Goal: Information Seeking & Learning: Learn about a topic

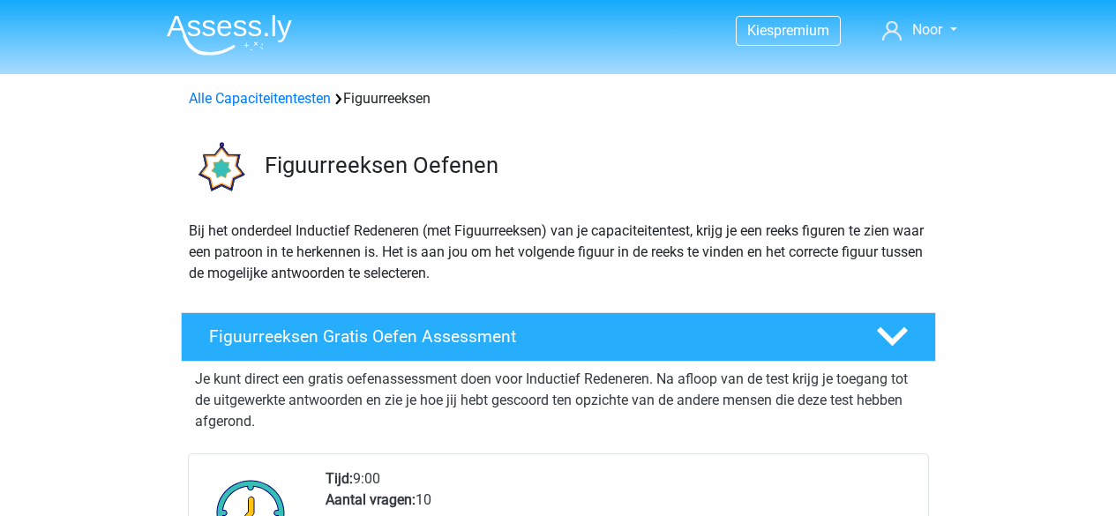
scroll to position [130, 0]
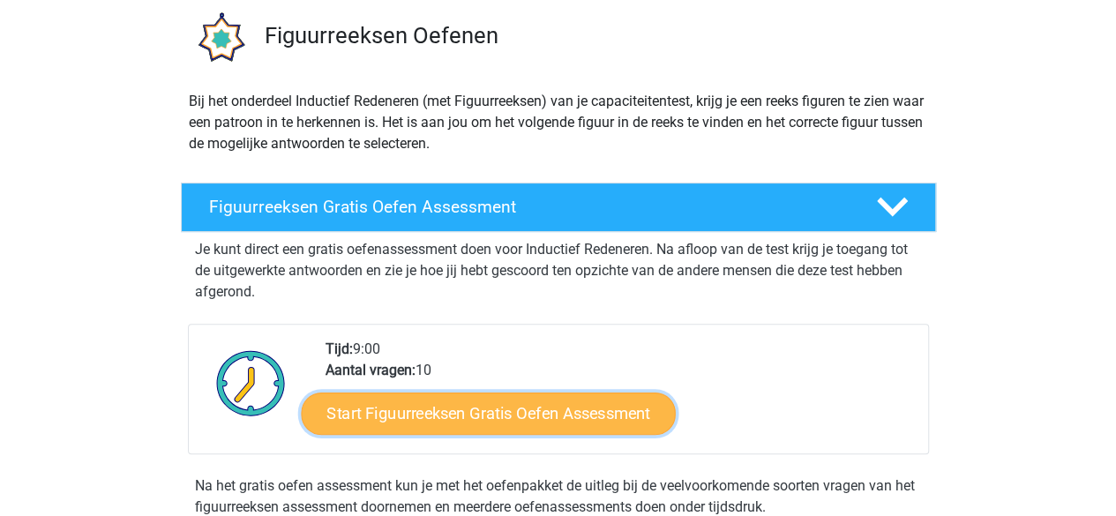
click at [385, 409] on link "Start Figuurreeksen Gratis Oefen Assessment" at bounding box center [488, 413] width 374 height 42
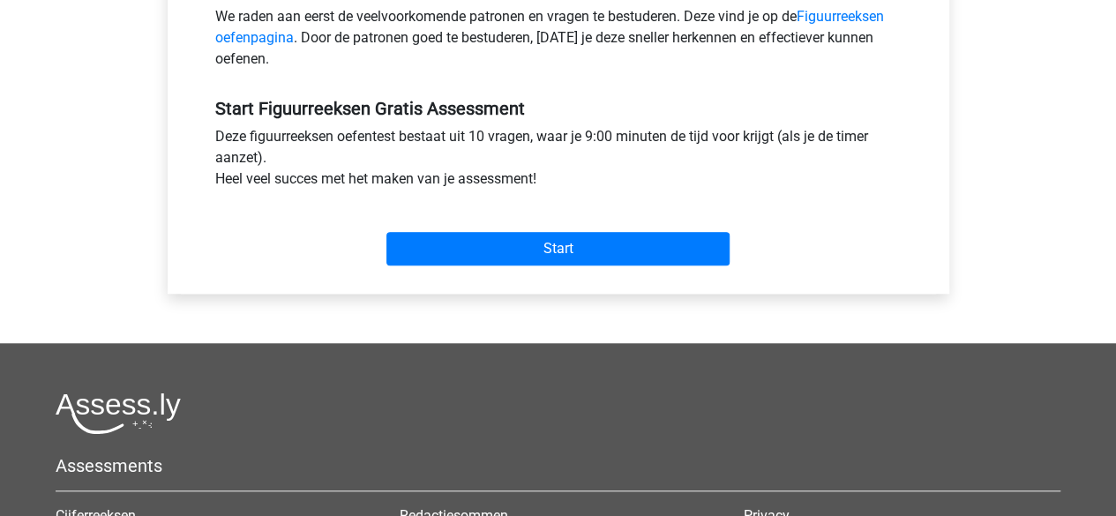
scroll to position [584, 0]
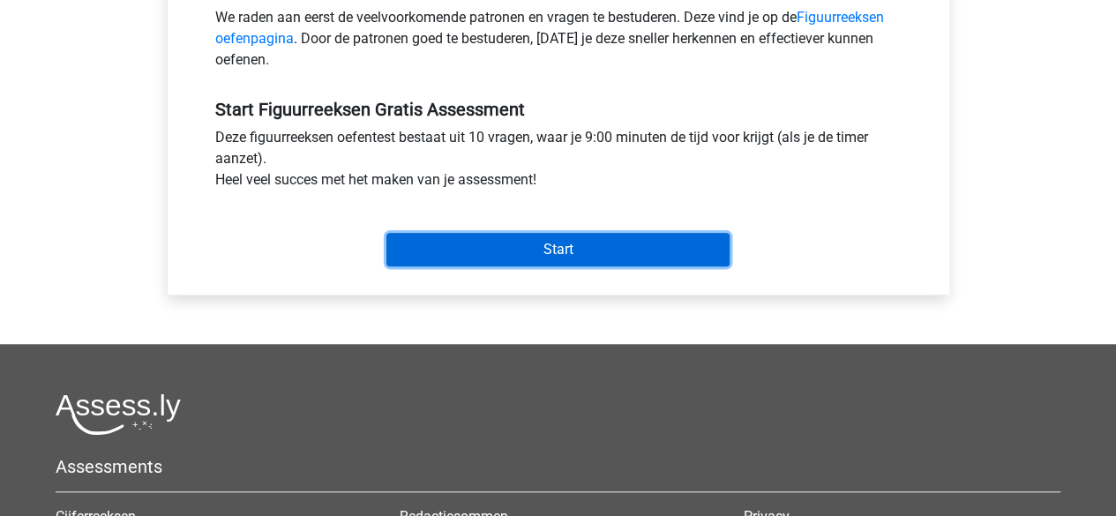
click at [524, 235] on input "Start" at bounding box center [557, 250] width 343 height 34
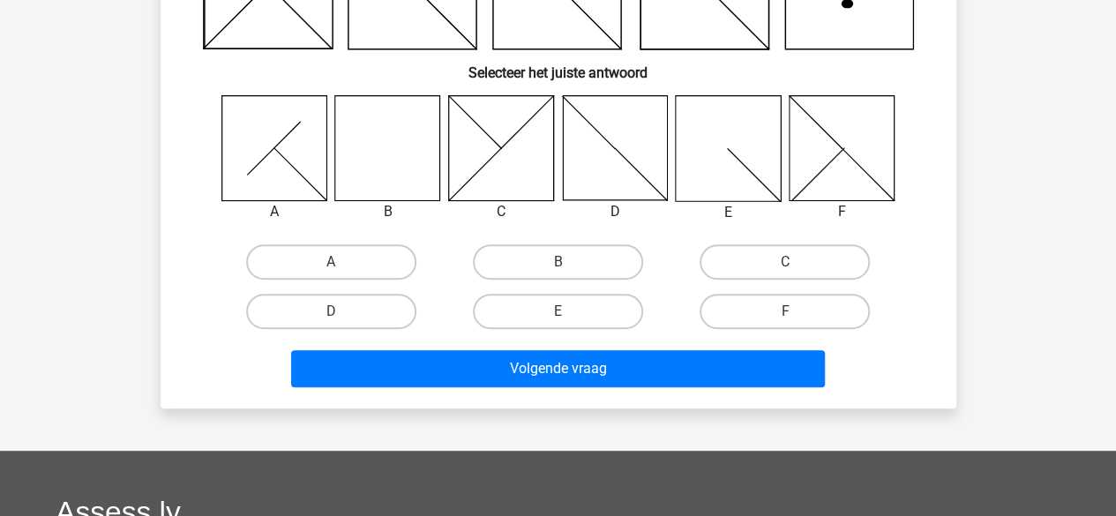
scroll to position [243, 0]
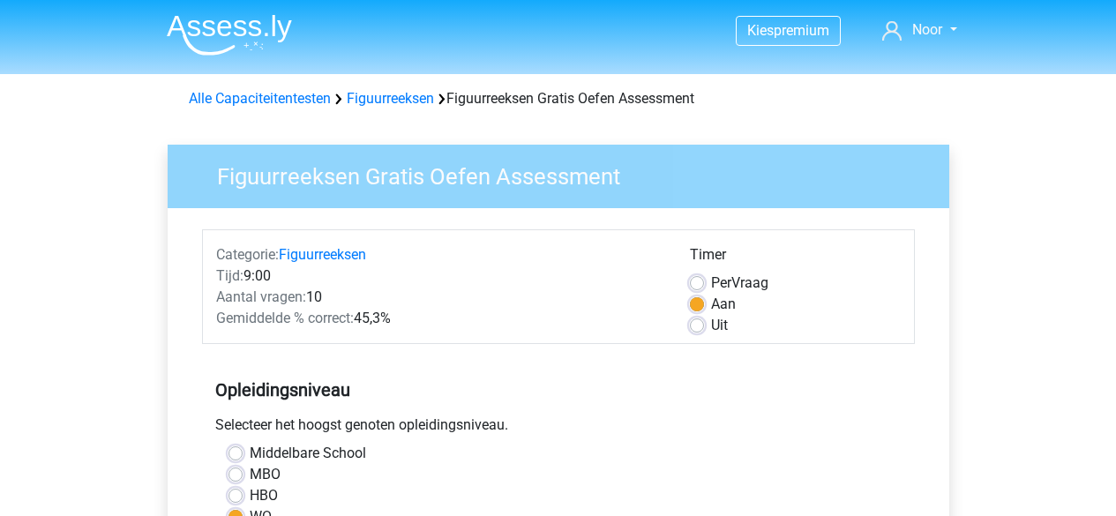
scroll to position [584, 0]
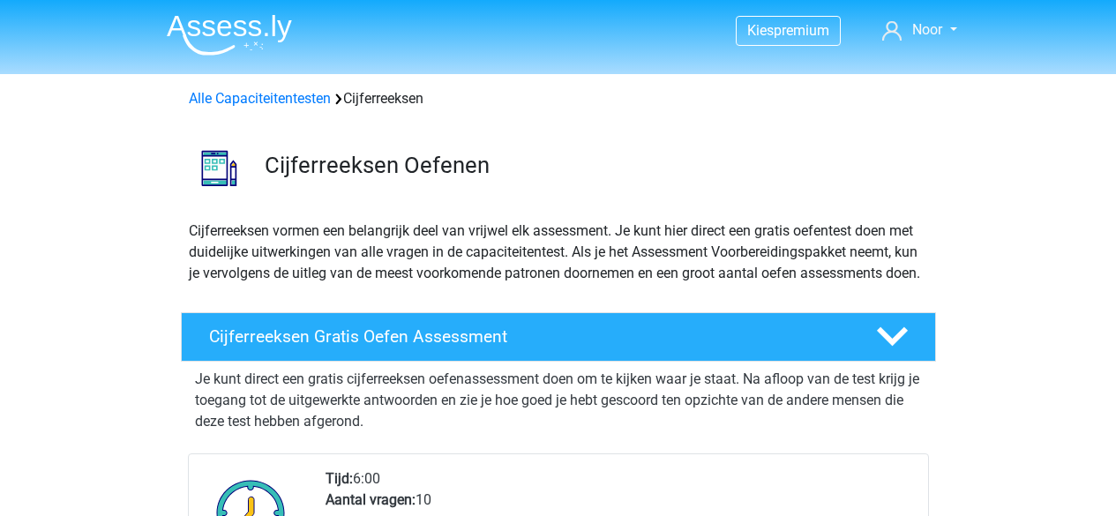
scroll to position [136, 0]
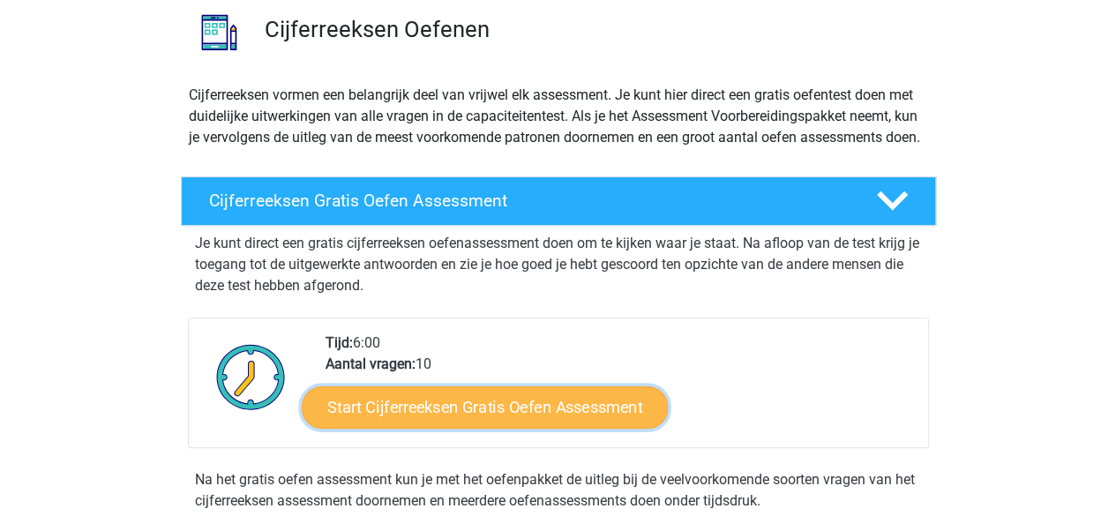
click at [467, 415] on link "Start Cijferreeksen Gratis Oefen Assessment" at bounding box center [485, 406] width 366 height 42
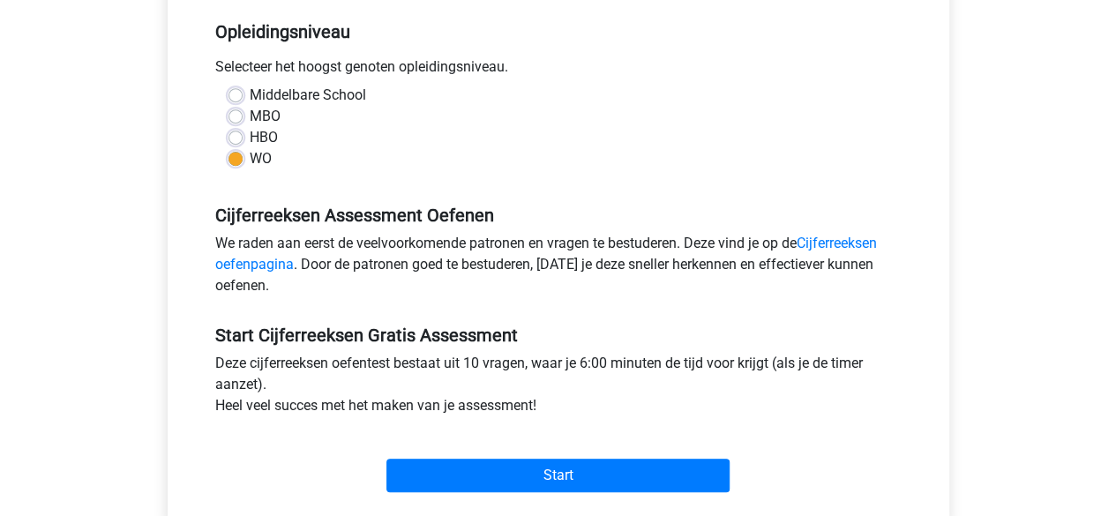
scroll to position [359, 0]
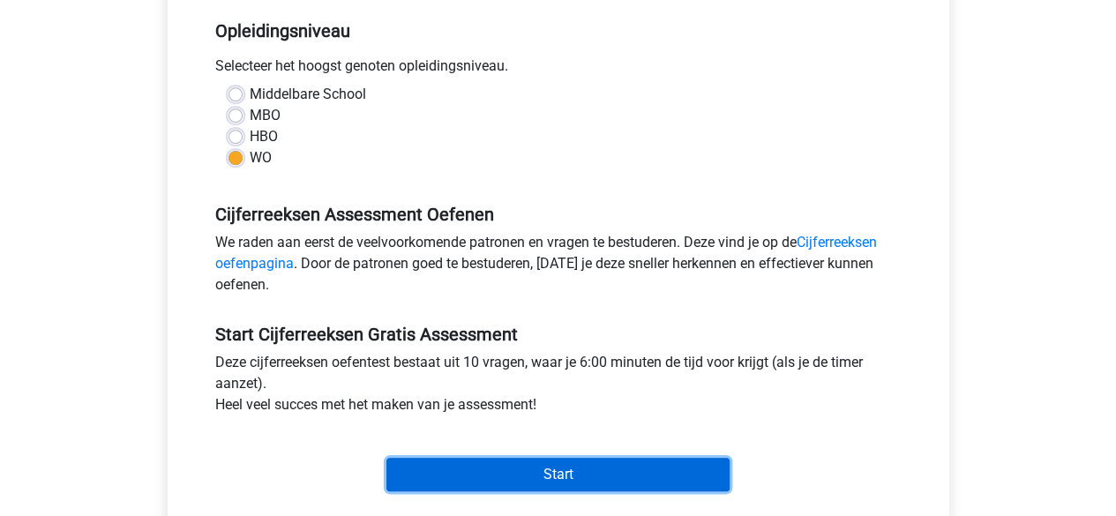
click at [489, 470] on input "Start" at bounding box center [557, 475] width 343 height 34
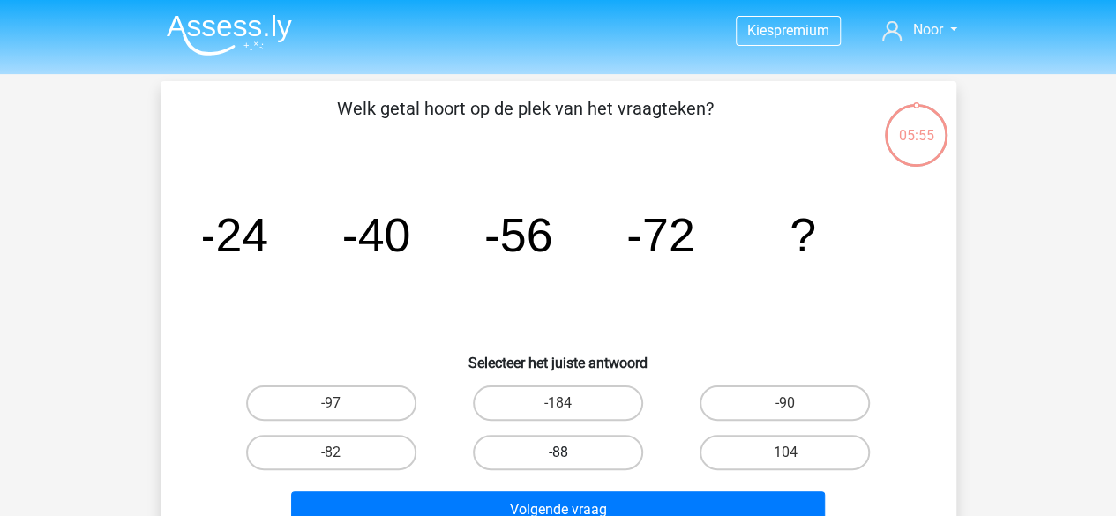
click at [563, 450] on label "-88" at bounding box center [558, 452] width 170 height 35
click at [563, 452] on input "-88" at bounding box center [562, 457] width 11 height 11
radio input "true"
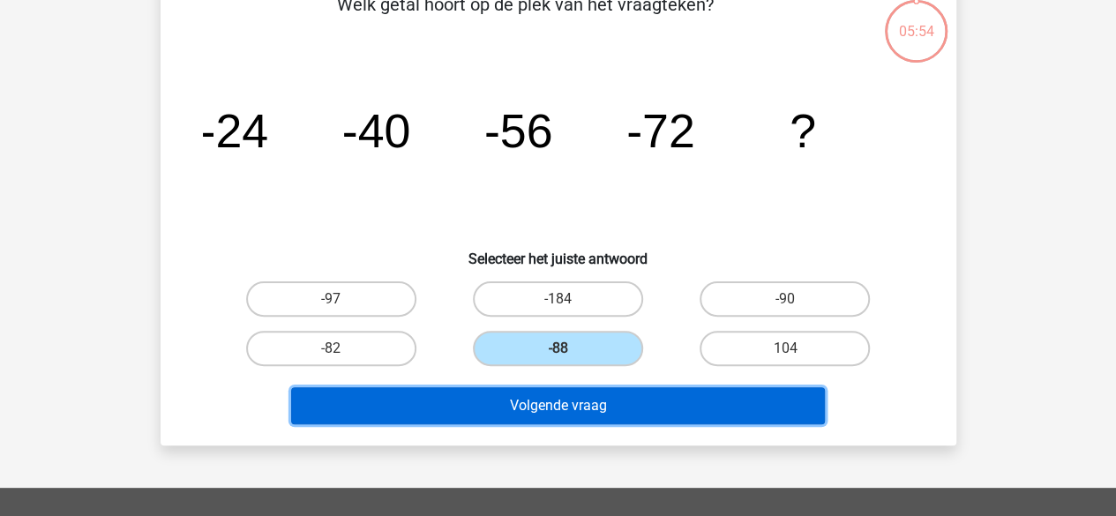
click at [585, 396] on button "Volgende vraag" at bounding box center [558, 405] width 534 height 37
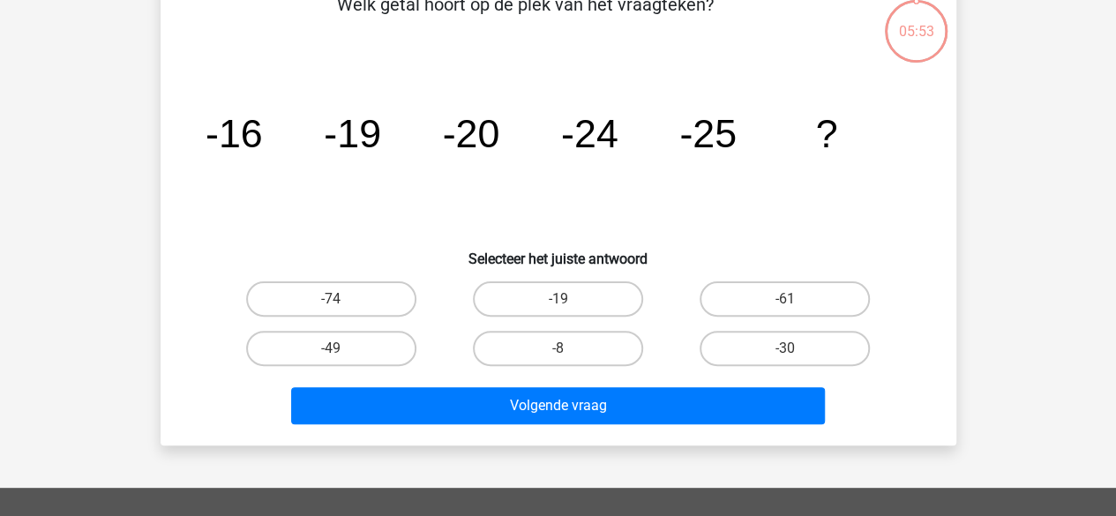
scroll to position [81, 0]
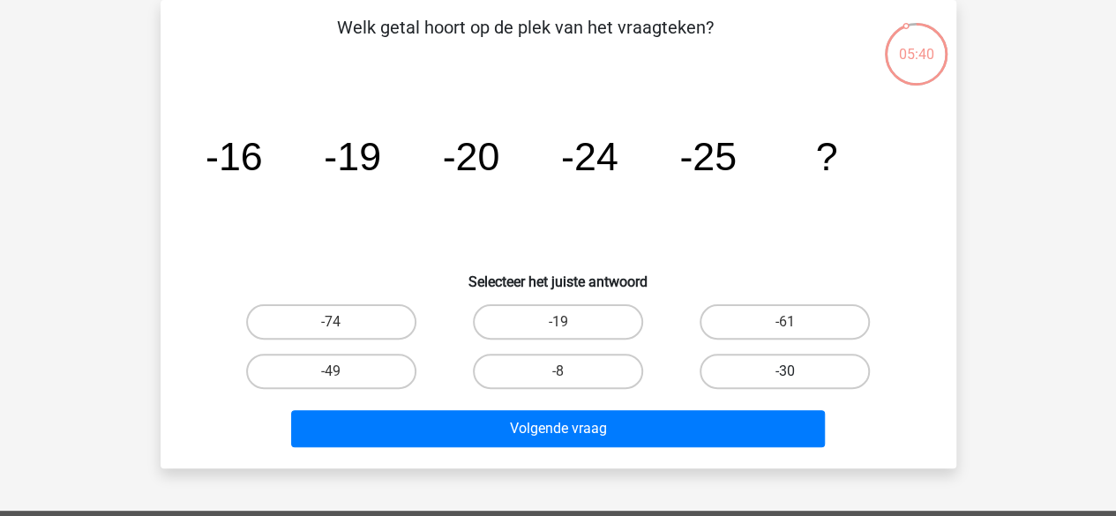
click at [804, 362] on label "-30" at bounding box center [784, 371] width 170 height 35
click at [796, 371] on input "-30" at bounding box center [790, 376] width 11 height 11
radio input "true"
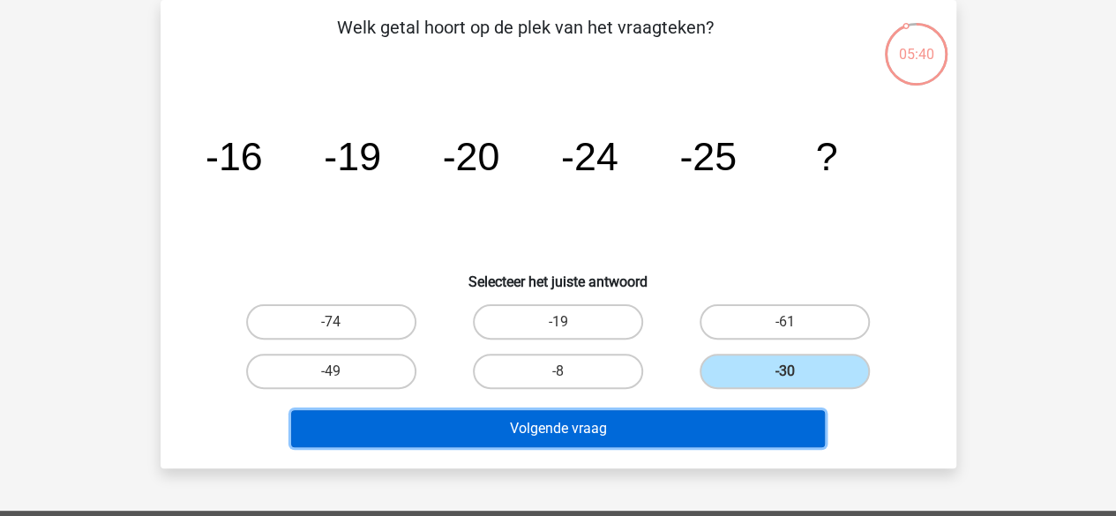
click at [758, 431] on button "Volgende vraag" at bounding box center [558, 428] width 534 height 37
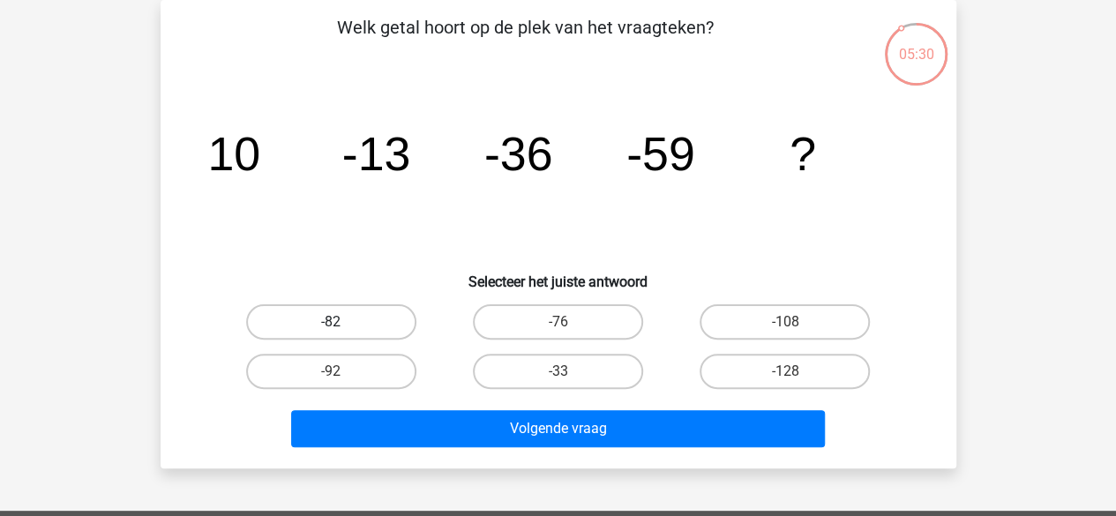
click at [328, 316] on label "-82" at bounding box center [331, 321] width 170 height 35
click at [331, 322] on input "-82" at bounding box center [336, 327] width 11 height 11
radio input "true"
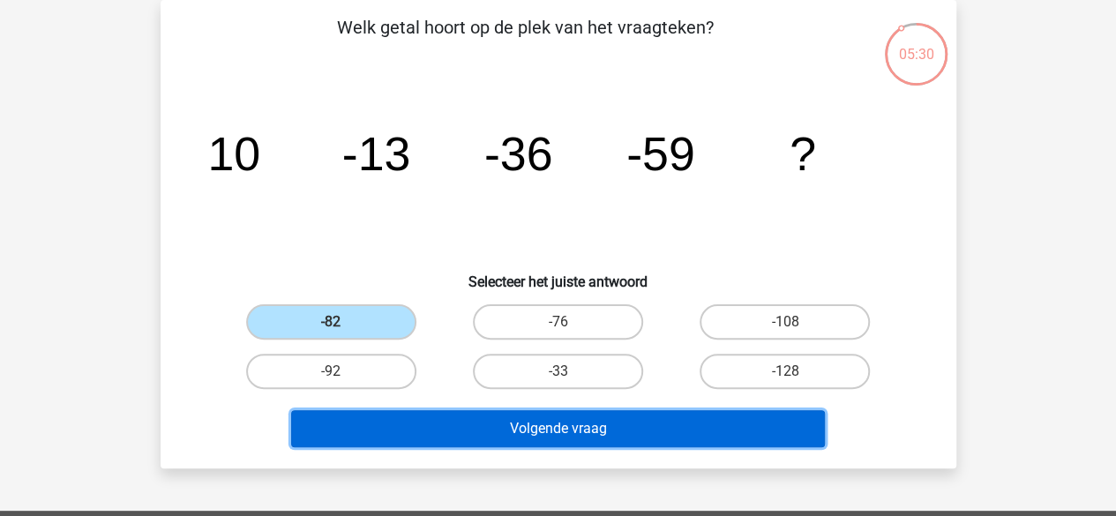
click at [513, 445] on button "Volgende vraag" at bounding box center [558, 428] width 534 height 37
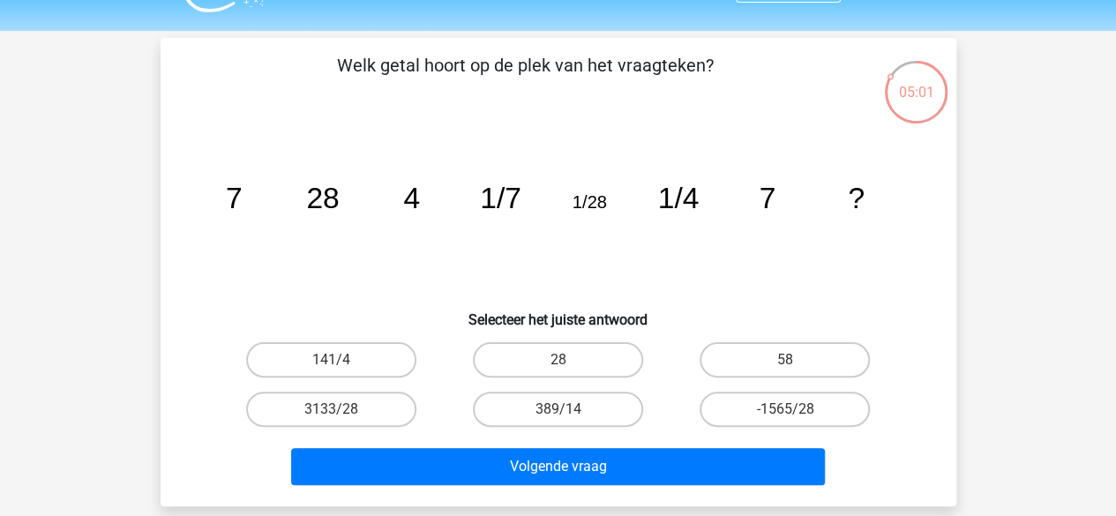
scroll to position [44, 0]
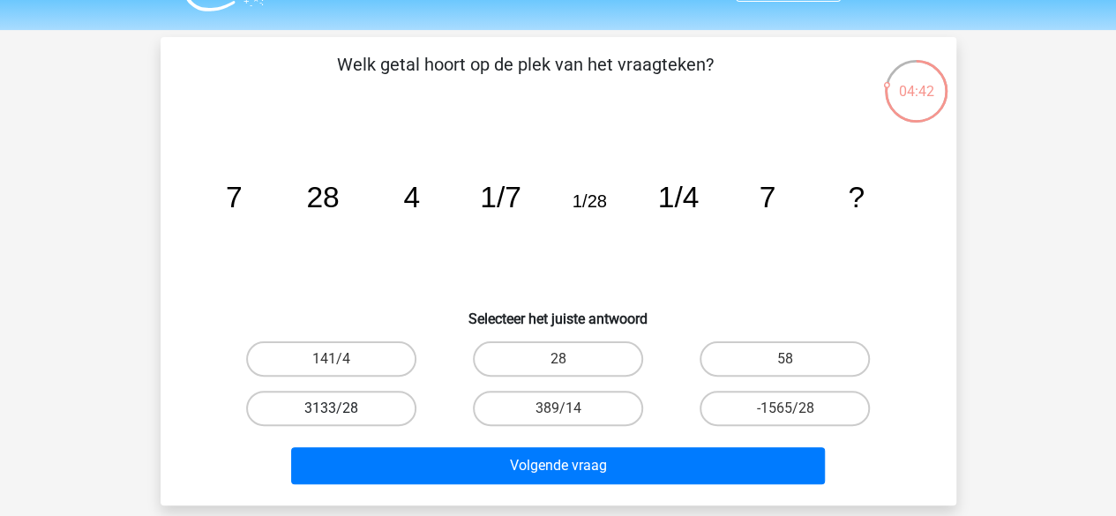
click at [413, 400] on label "3133/28" at bounding box center [331, 408] width 170 height 35
click at [342, 408] on input "3133/28" at bounding box center [336, 413] width 11 height 11
radio input "true"
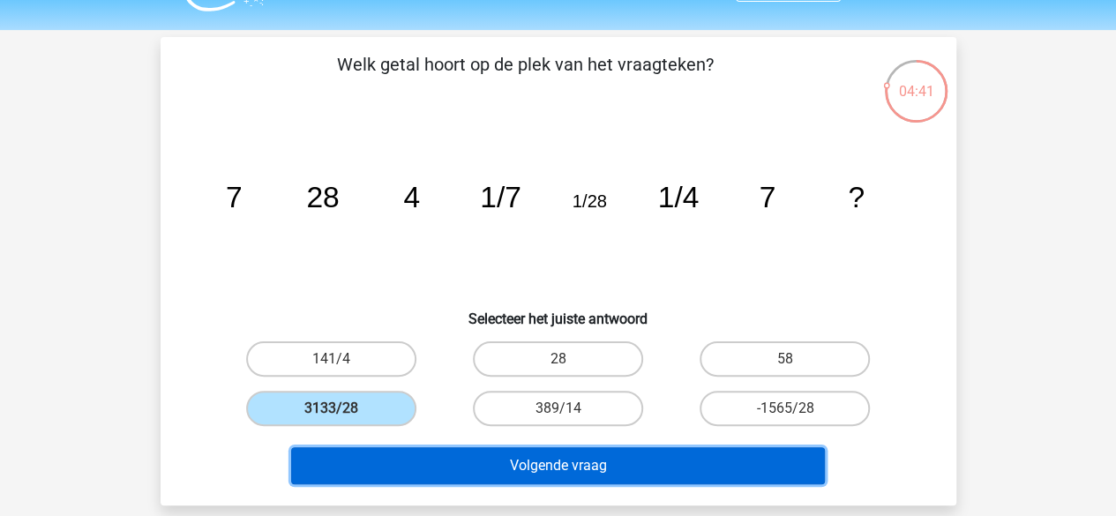
click at [547, 476] on button "Volgende vraag" at bounding box center [558, 465] width 534 height 37
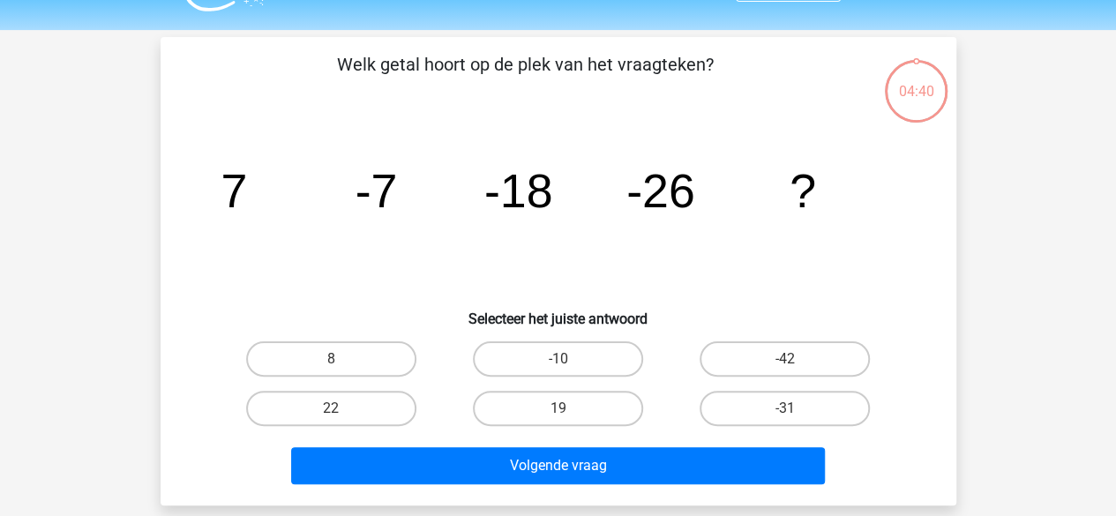
scroll to position [81, 0]
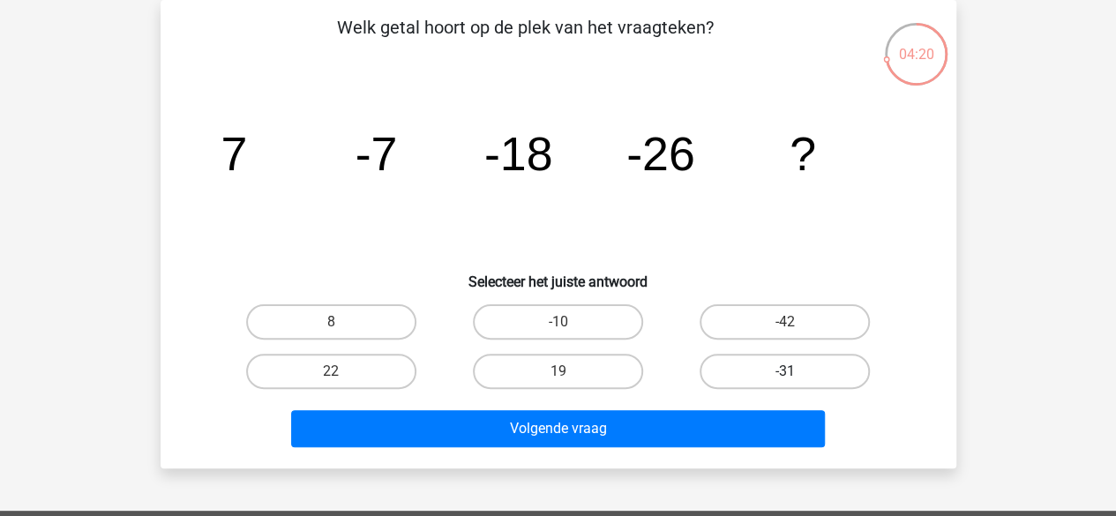
click at [757, 354] on label "-31" at bounding box center [784, 371] width 170 height 35
click at [785, 371] on input "-31" at bounding box center [790, 376] width 11 height 11
radio input "true"
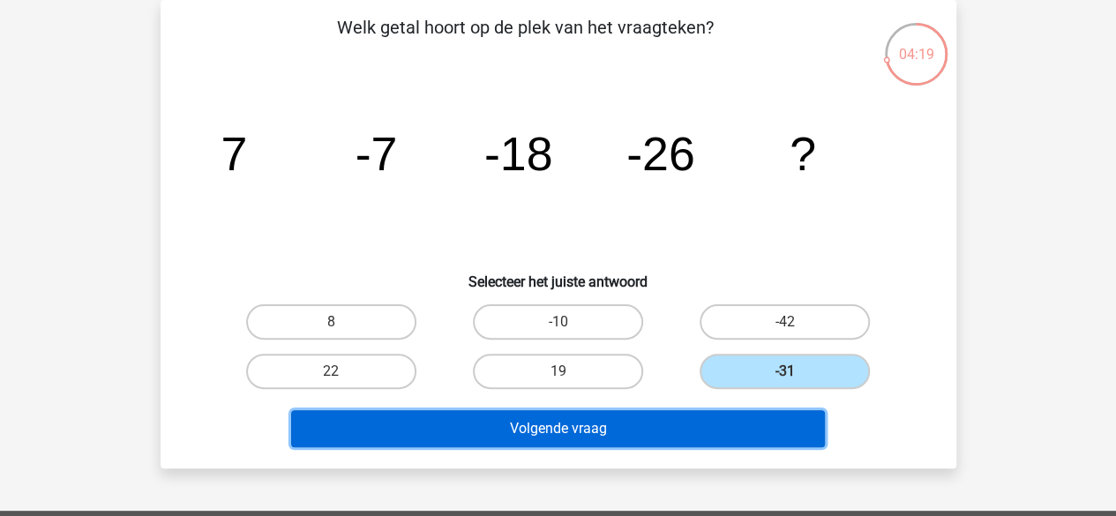
click at [695, 429] on button "Volgende vraag" at bounding box center [558, 428] width 534 height 37
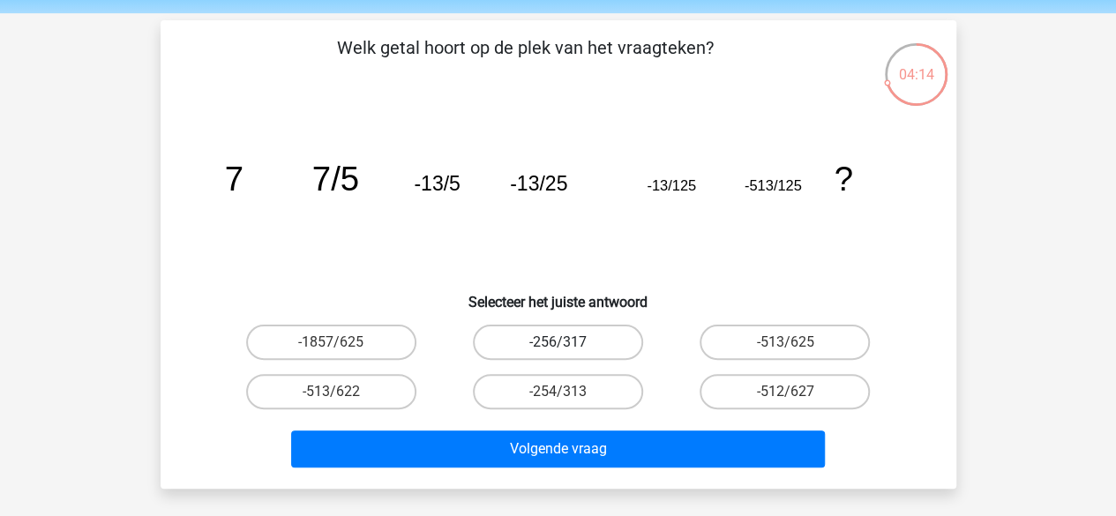
scroll to position [62, 0]
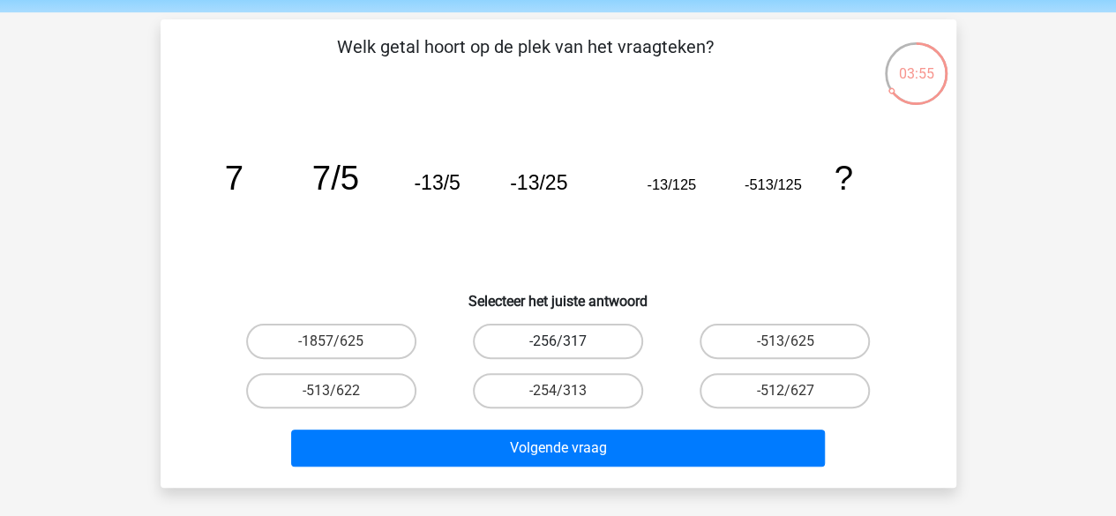
click at [584, 345] on label "-256/317" at bounding box center [558, 341] width 170 height 35
click at [569, 345] on input "-256/317" at bounding box center [562, 346] width 11 height 11
radio input "true"
click at [577, 421] on div "Volgende vraag" at bounding box center [558, 444] width 739 height 58
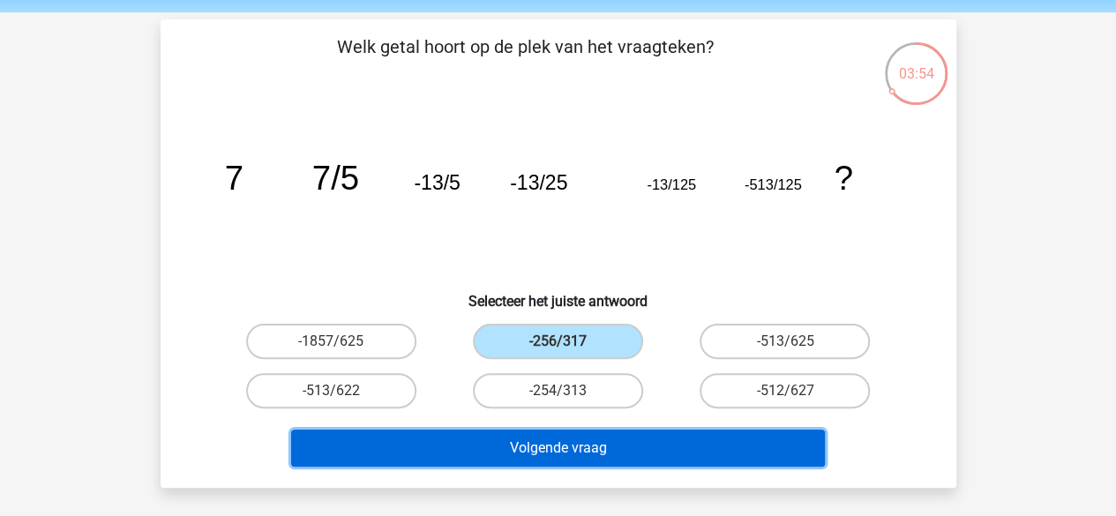
click at [609, 438] on button "Volgende vraag" at bounding box center [558, 447] width 534 height 37
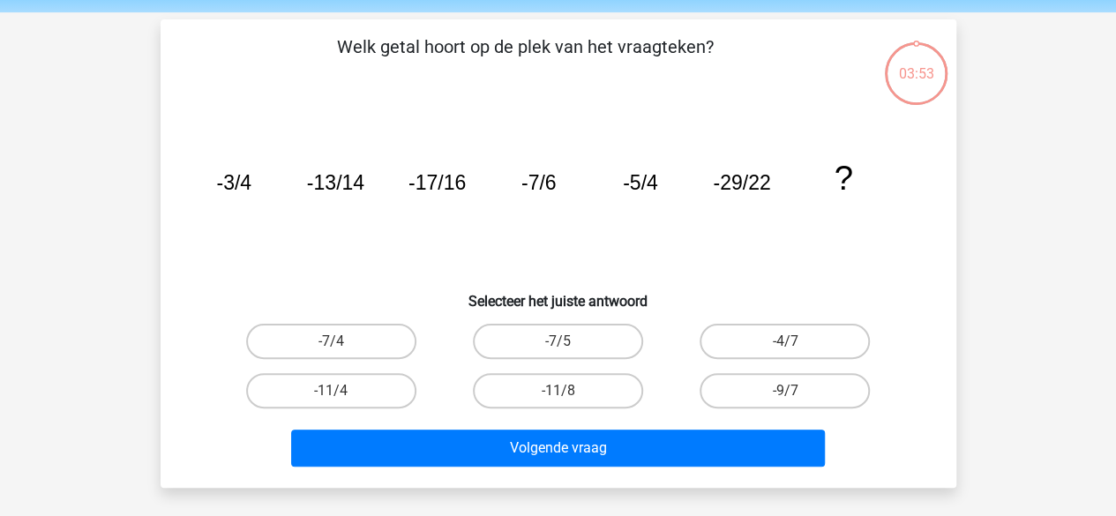
scroll to position [81, 0]
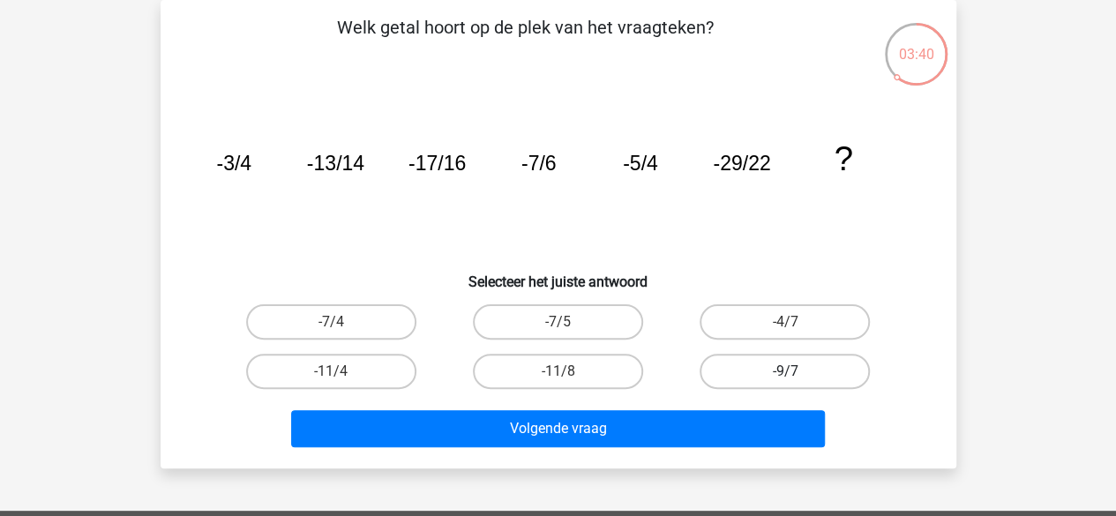
click at [770, 382] on label "-9/7" at bounding box center [784, 371] width 170 height 35
click at [785, 382] on input "-9/7" at bounding box center [790, 376] width 11 height 11
radio input "true"
click at [643, 372] on div "-11/8" at bounding box center [558, 371] width 213 height 35
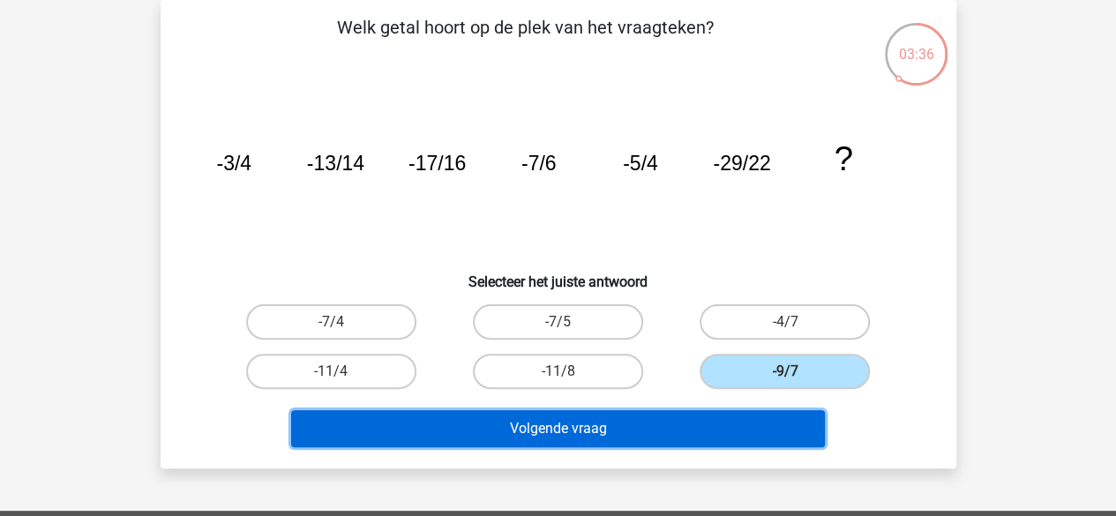
click at [642, 420] on button "Volgende vraag" at bounding box center [558, 428] width 534 height 37
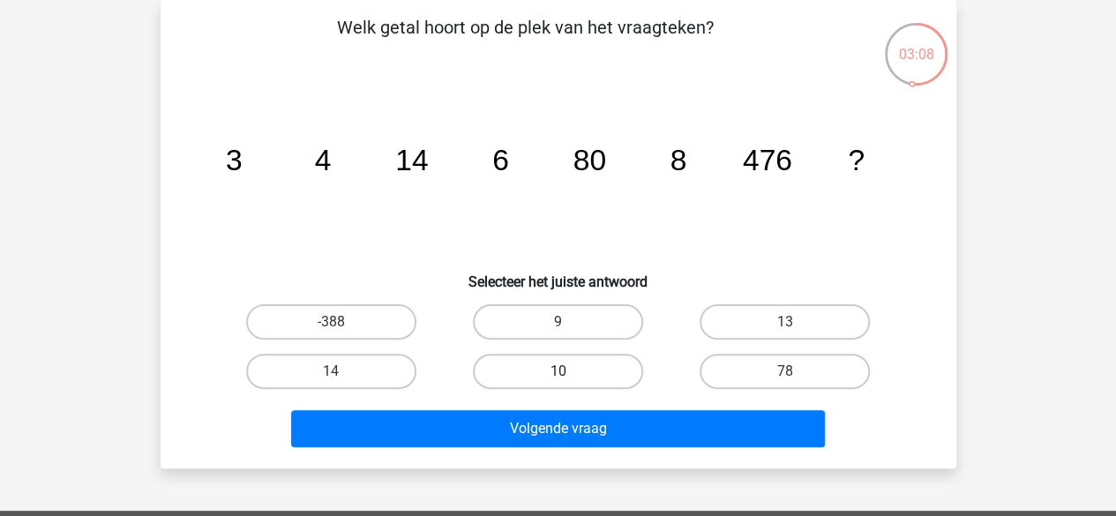
click at [536, 377] on label "10" at bounding box center [558, 371] width 170 height 35
click at [557, 377] on input "10" at bounding box center [562, 376] width 11 height 11
radio input "true"
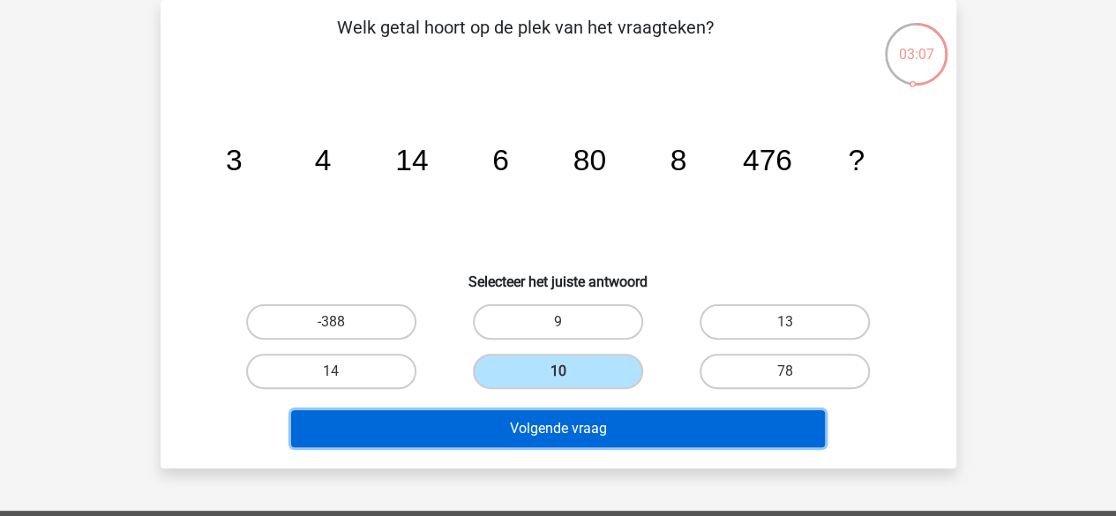
click at [533, 433] on button "Volgende vraag" at bounding box center [558, 428] width 534 height 37
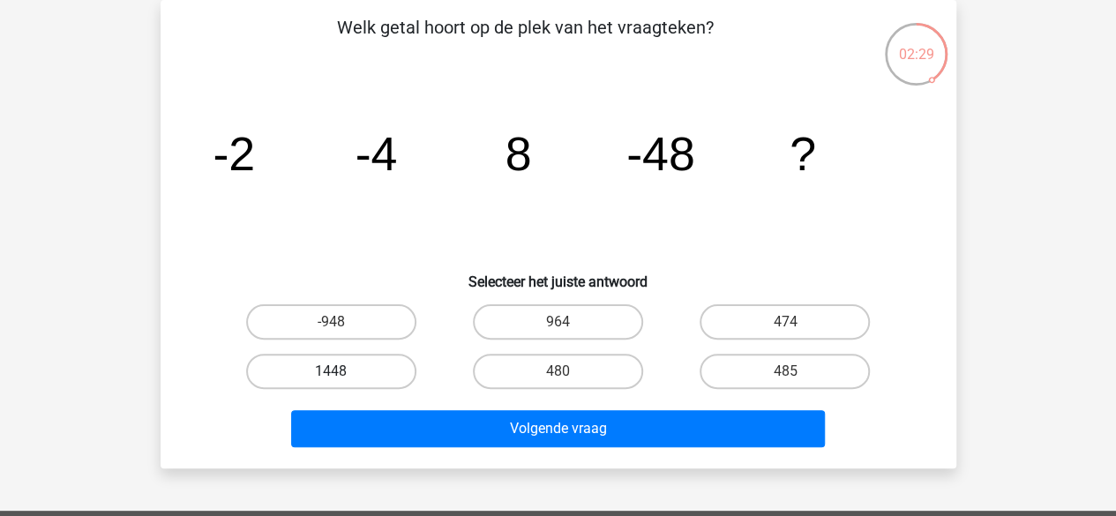
click at [302, 355] on label "1448" at bounding box center [331, 371] width 170 height 35
click at [331, 371] on input "1448" at bounding box center [336, 376] width 11 height 11
radio input "true"
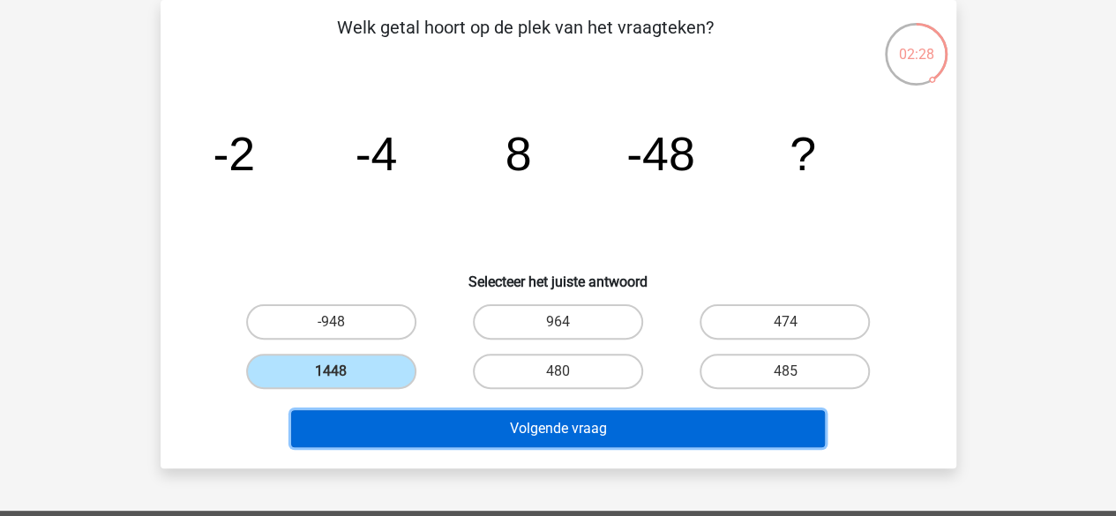
click at [526, 415] on button "Volgende vraag" at bounding box center [558, 428] width 534 height 37
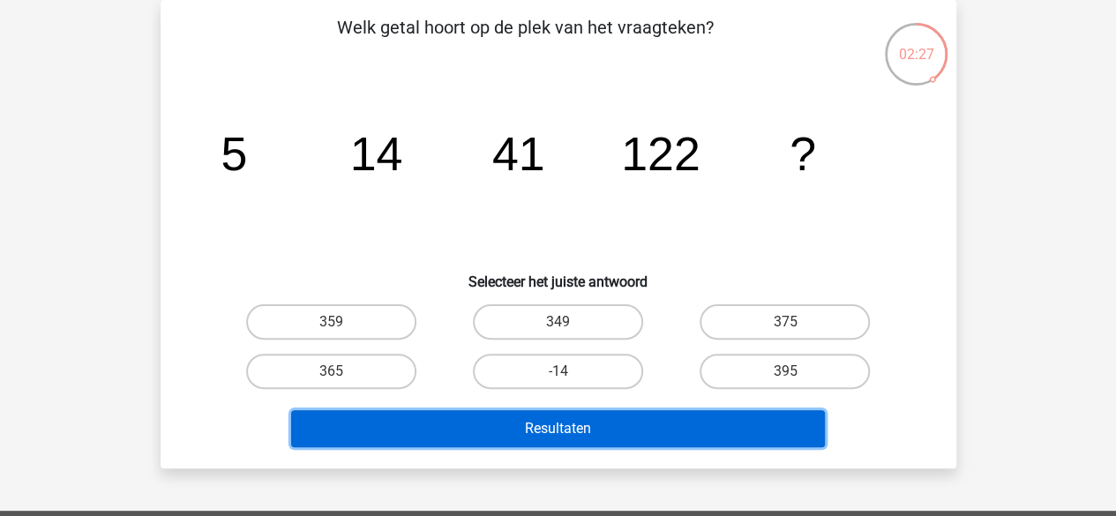
click at [607, 437] on button "Resultaten" at bounding box center [558, 428] width 534 height 37
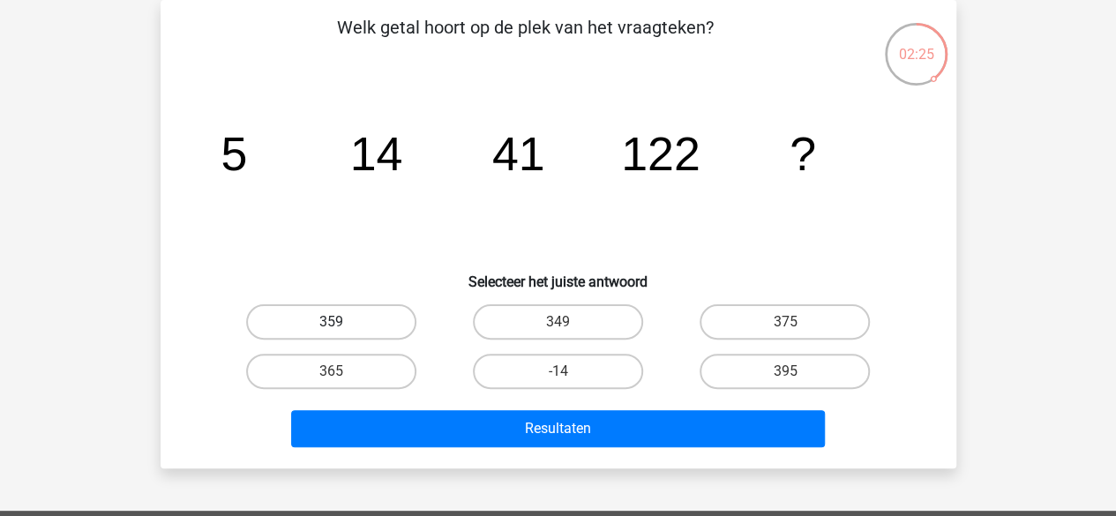
click at [362, 317] on label "359" at bounding box center [331, 321] width 170 height 35
click at [342, 322] on input "359" at bounding box center [336, 327] width 11 height 11
radio input "true"
click at [387, 380] on label "365" at bounding box center [331, 371] width 170 height 35
click at [342, 380] on input "365" at bounding box center [336, 376] width 11 height 11
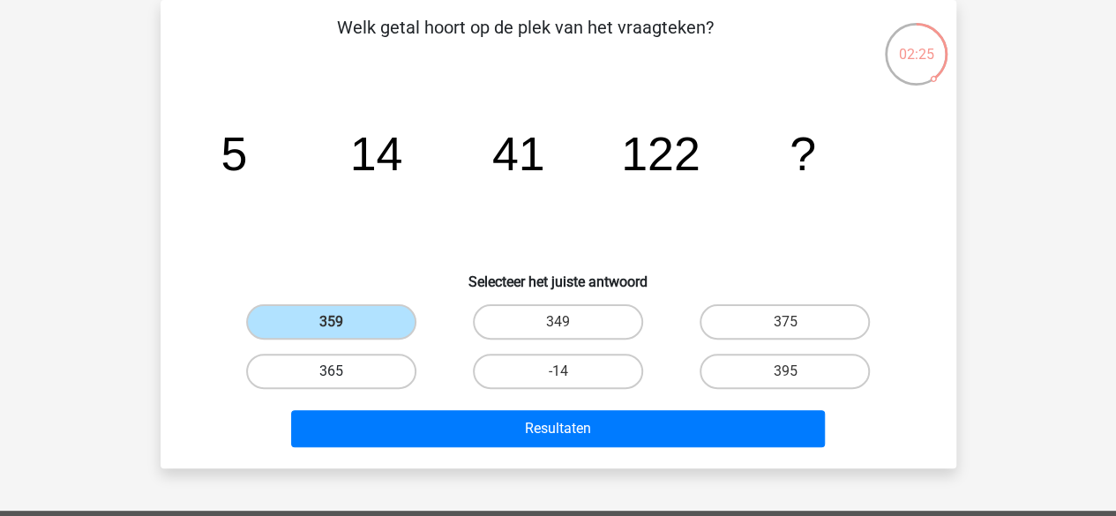
radio input "true"
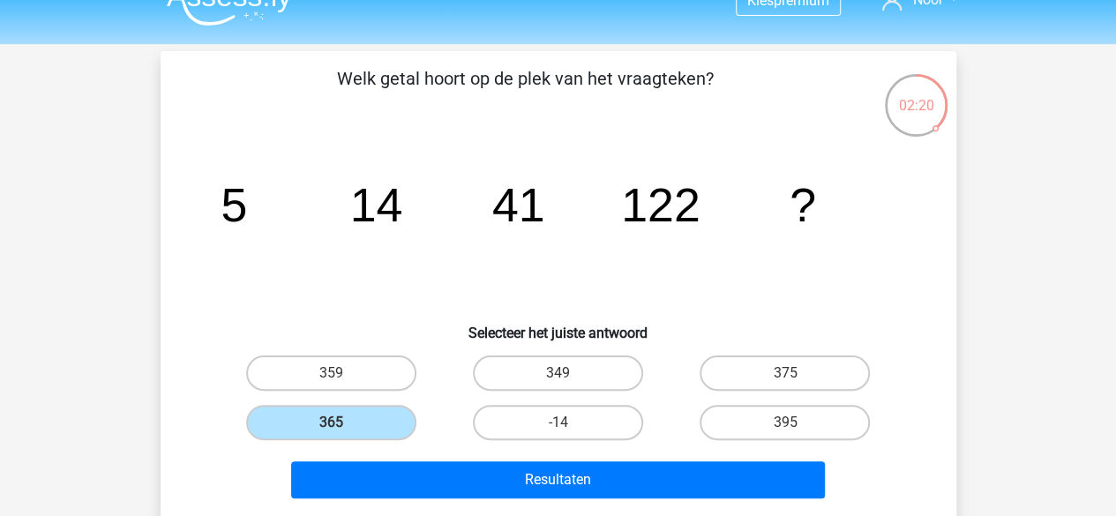
scroll to position [63, 0]
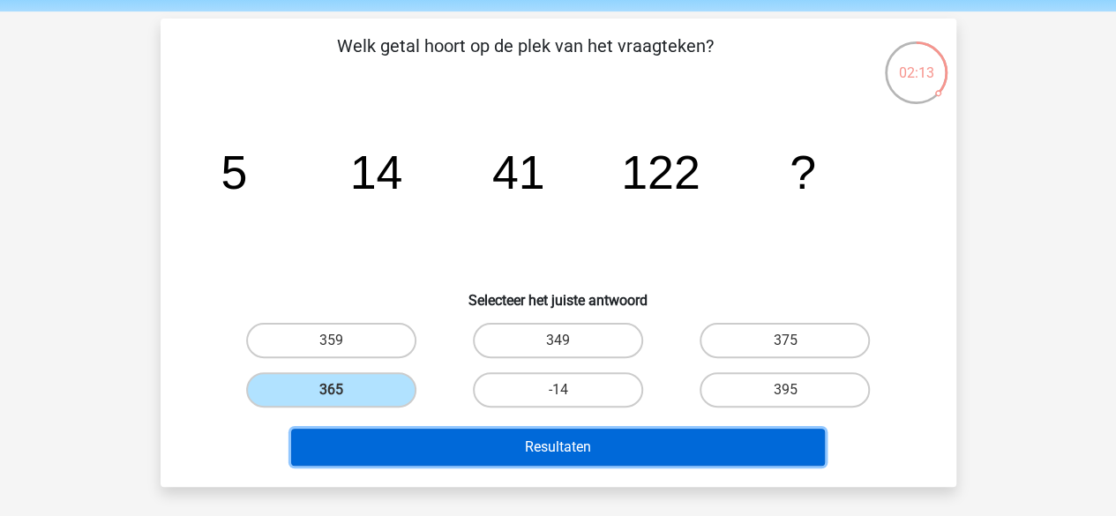
click at [679, 441] on button "Resultaten" at bounding box center [558, 447] width 534 height 37
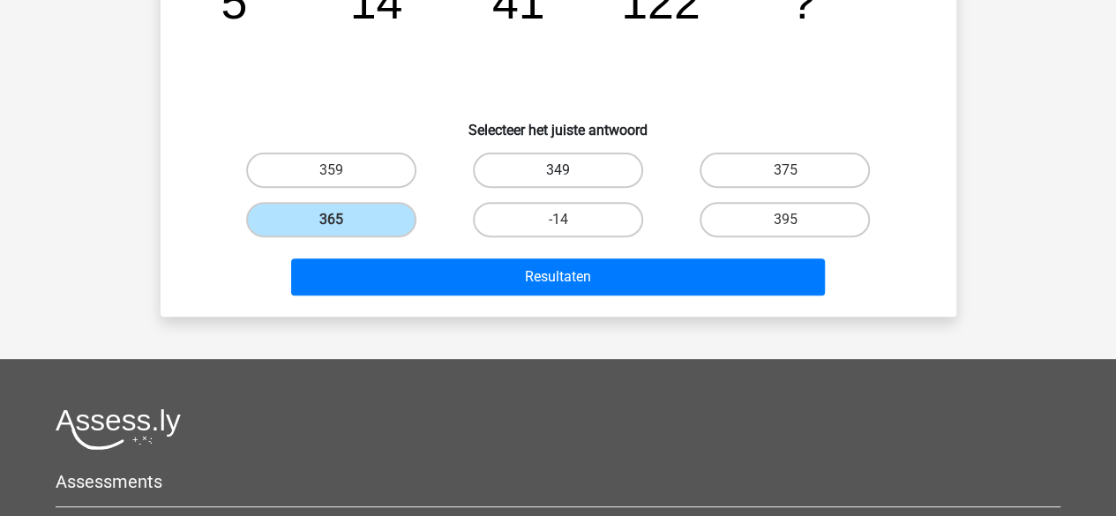
scroll to position [292, 0]
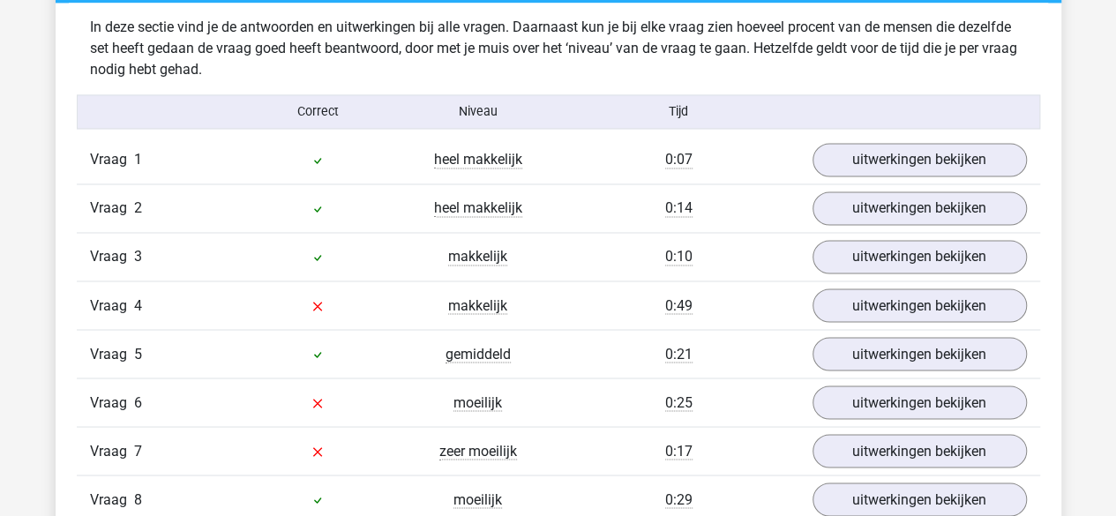
scroll to position [1387, 0]
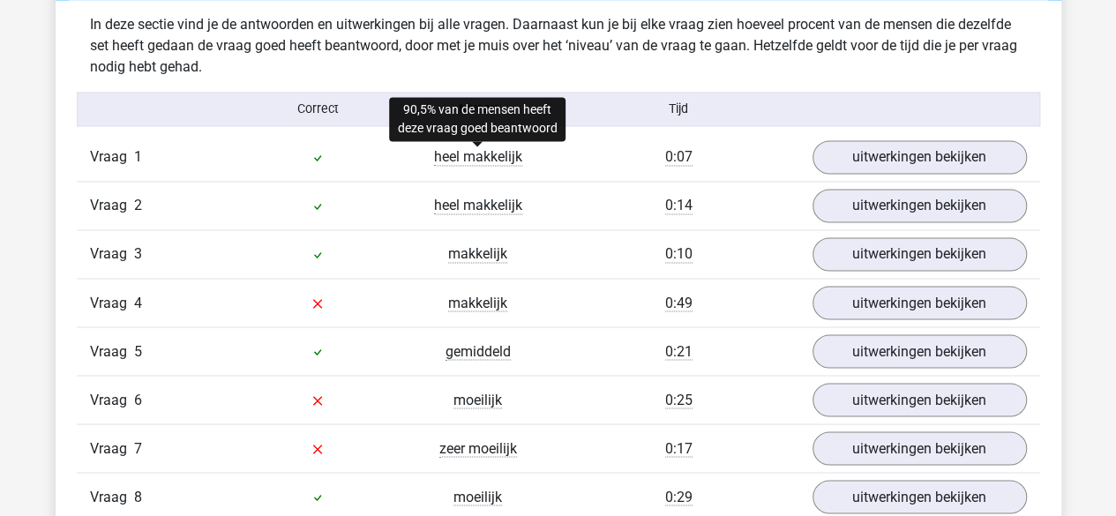
click at [482, 149] on span "heel makkelijk" at bounding box center [478, 157] width 88 height 18
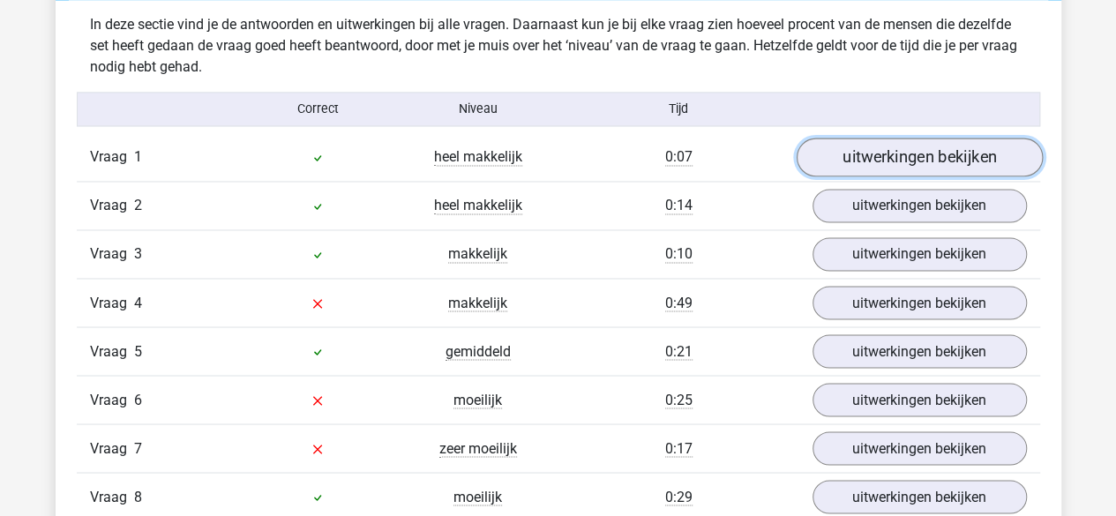
click at [840, 159] on link "uitwerkingen bekijken" at bounding box center [918, 157] width 246 height 39
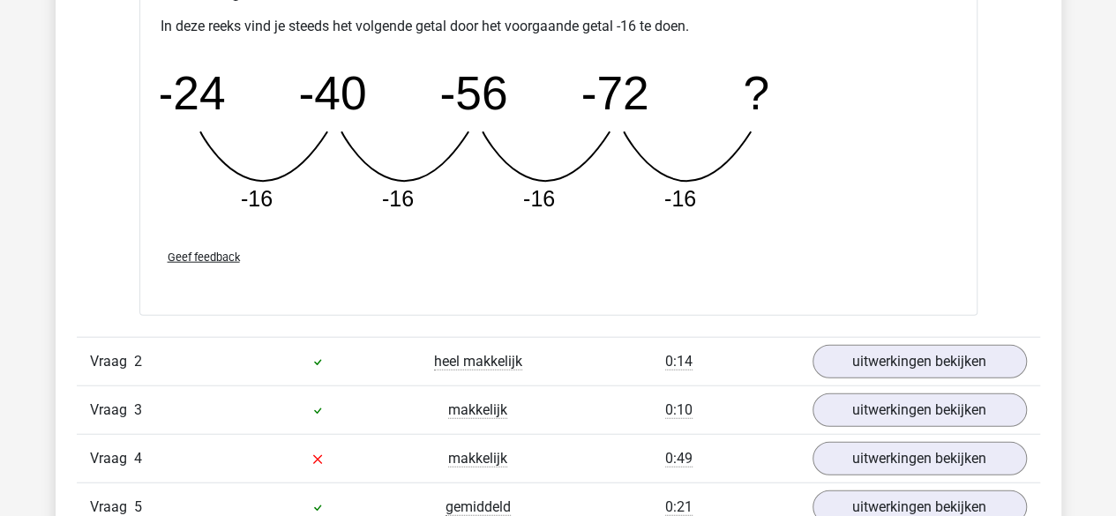
scroll to position [2250, 0]
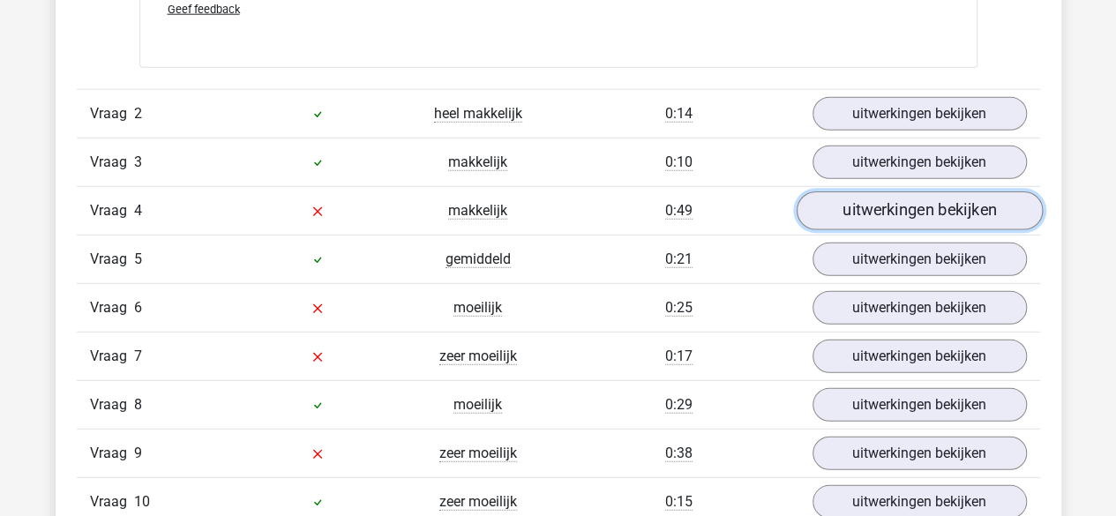
click at [937, 199] on link "uitwerkingen bekijken" at bounding box center [918, 210] width 246 height 39
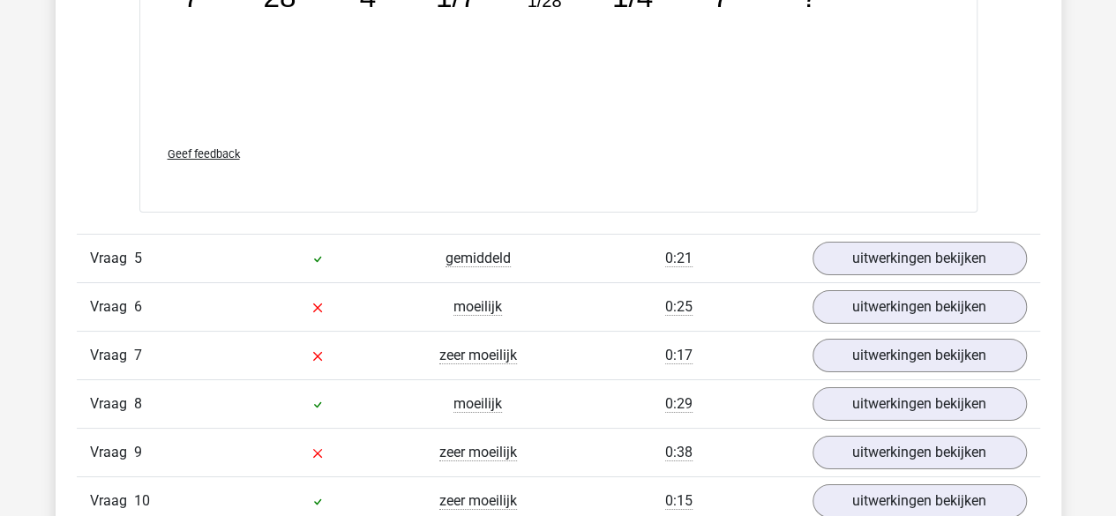
scroll to position [3225, 0]
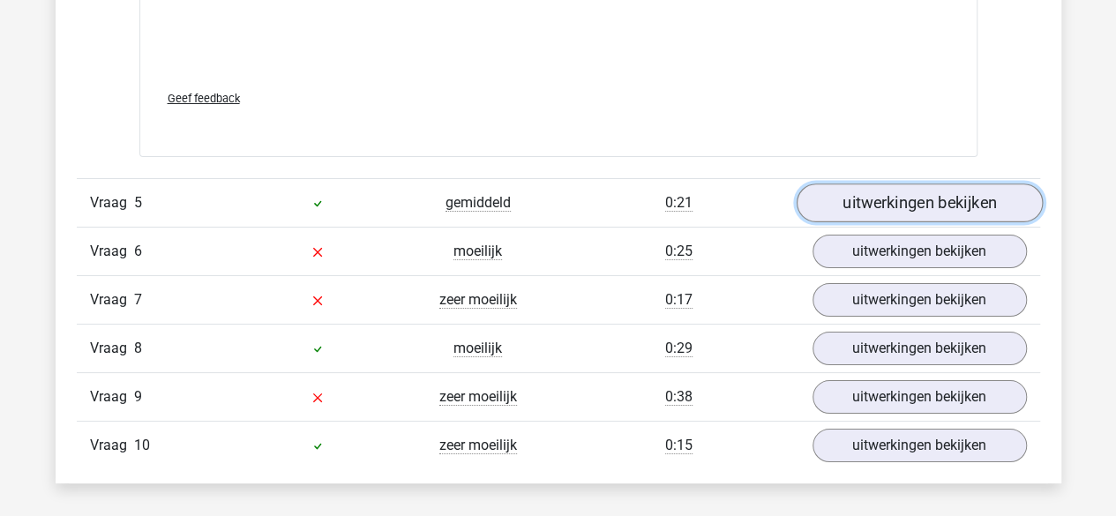
click at [913, 198] on link "uitwerkingen bekijken" at bounding box center [918, 202] width 246 height 39
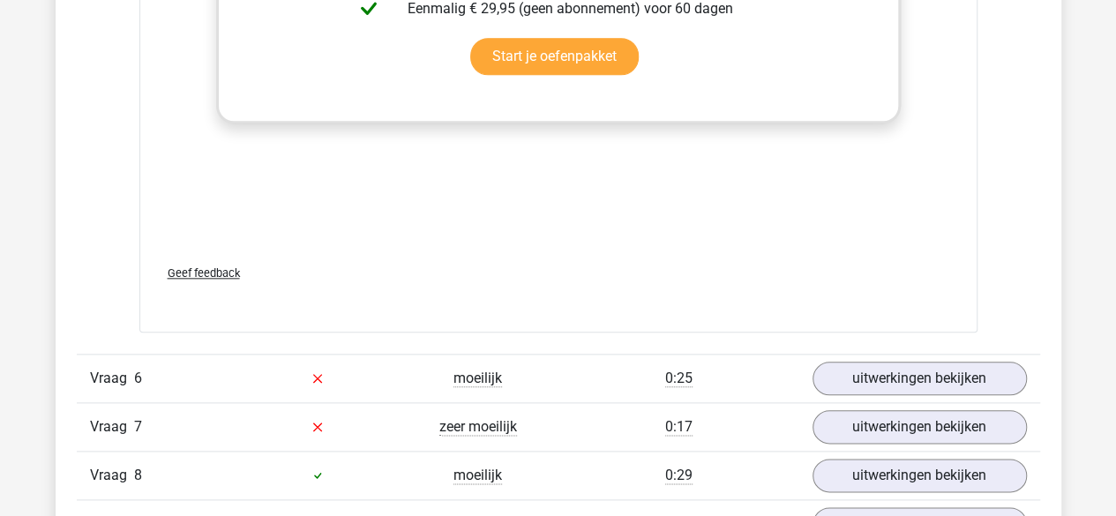
scroll to position [4313, 0]
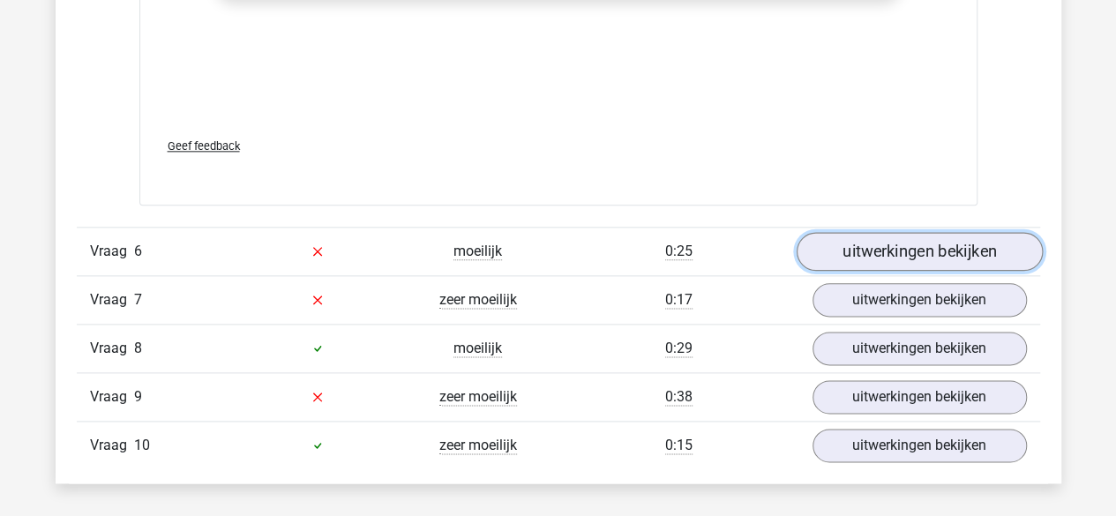
click at [852, 235] on link "uitwerkingen bekijken" at bounding box center [918, 251] width 246 height 39
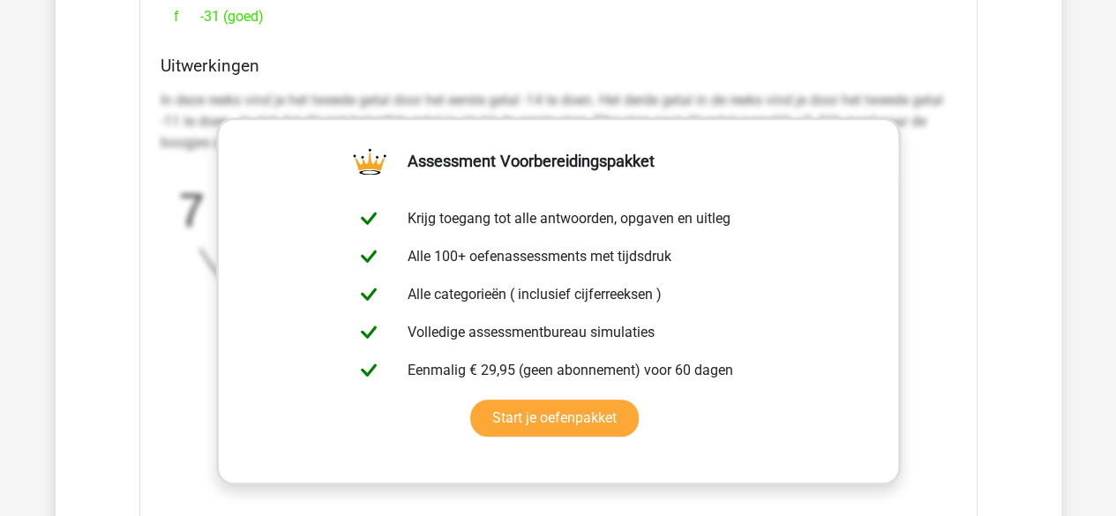
scroll to position [3763, 0]
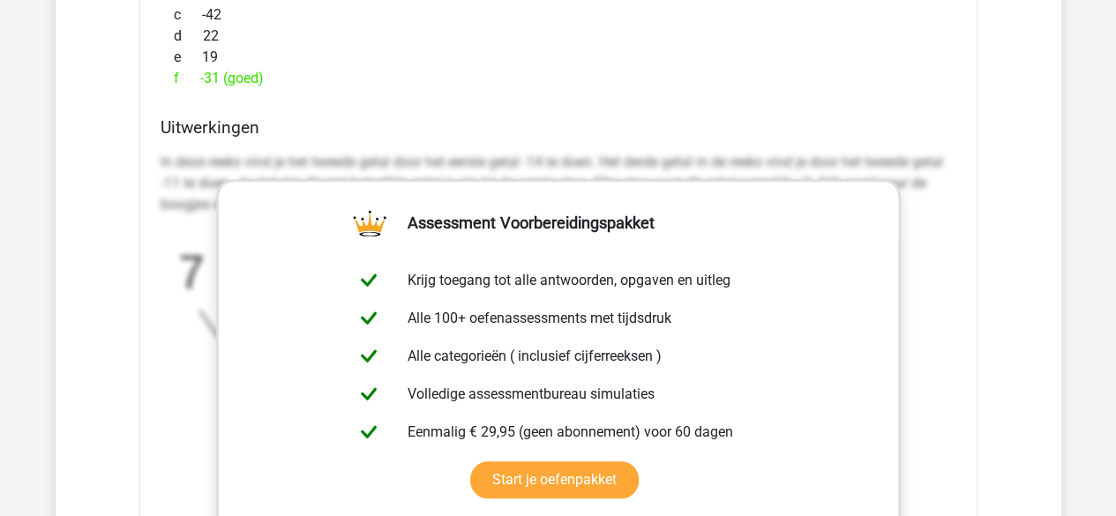
click at [450, 73] on div "f -31 (goed)" at bounding box center [558, 78] width 795 height 21
click at [470, 461] on link "Start je oefenpakket" at bounding box center [554, 479] width 168 height 37
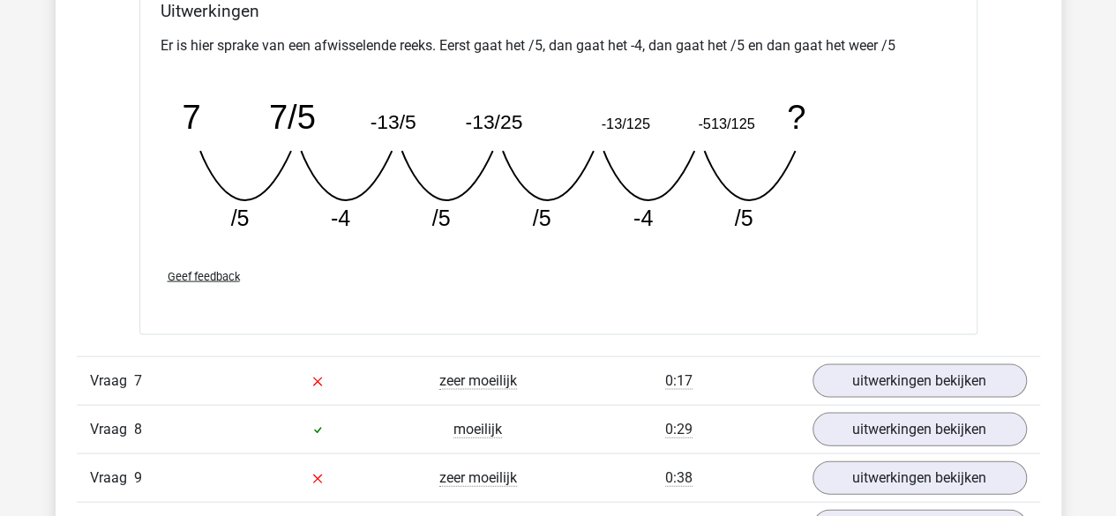
scroll to position [5269, 0]
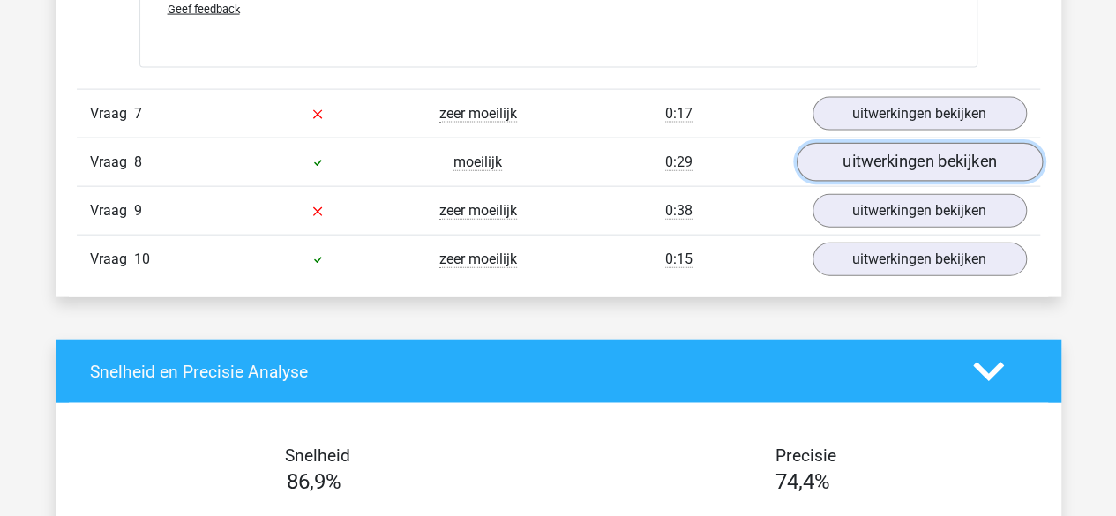
click at [967, 143] on link "uitwerkingen bekijken" at bounding box center [918, 162] width 246 height 39
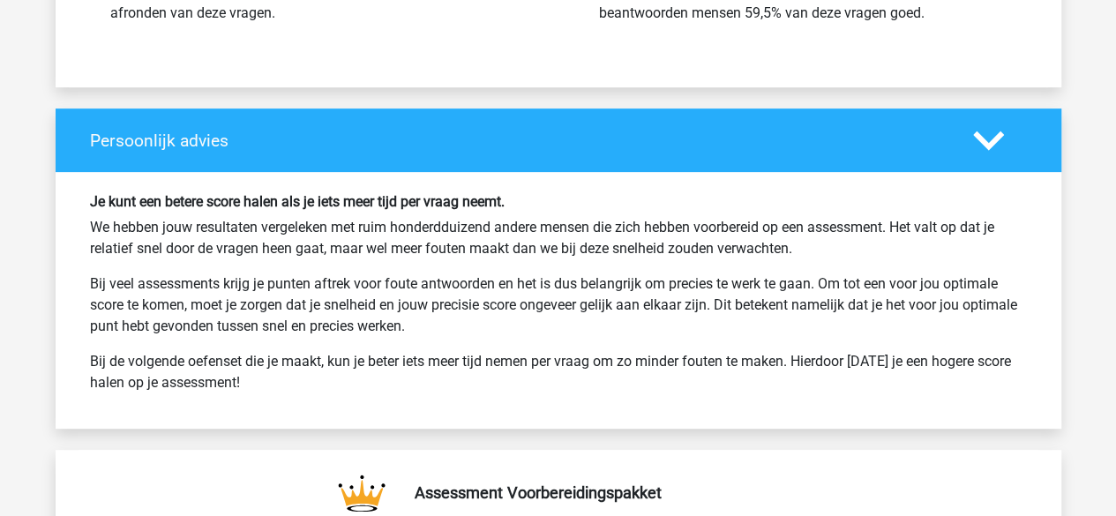
scroll to position [6967, 0]
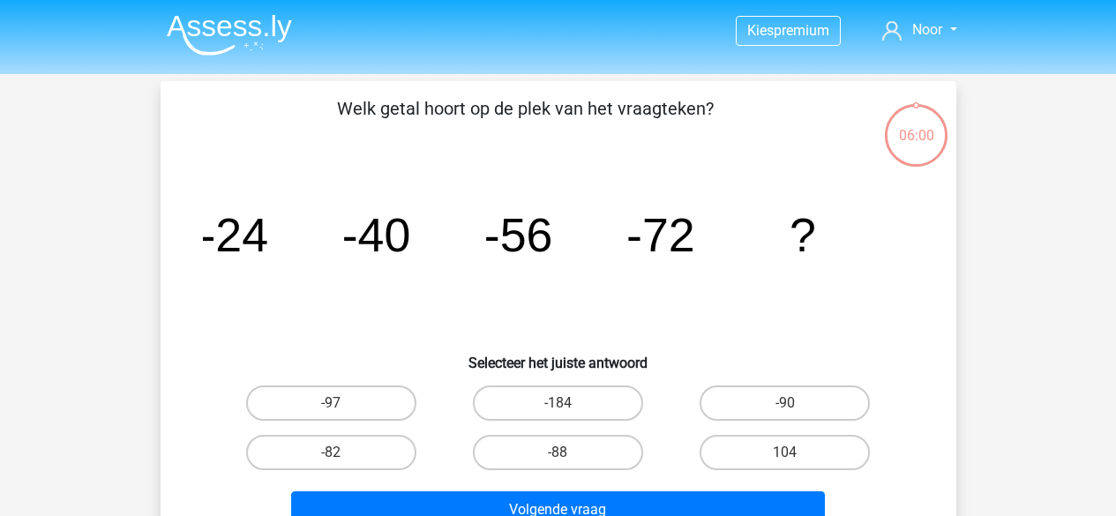
scroll to position [292, 0]
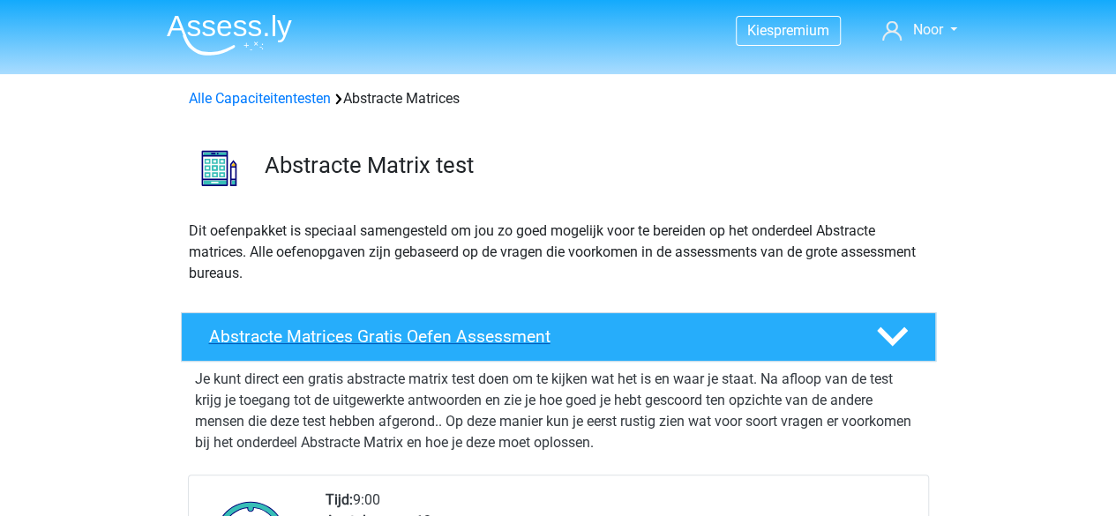
click at [359, 329] on h4 "Abstracte Matrices Gratis Oefen Assessment" at bounding box center [528, 336] width 639 height 20
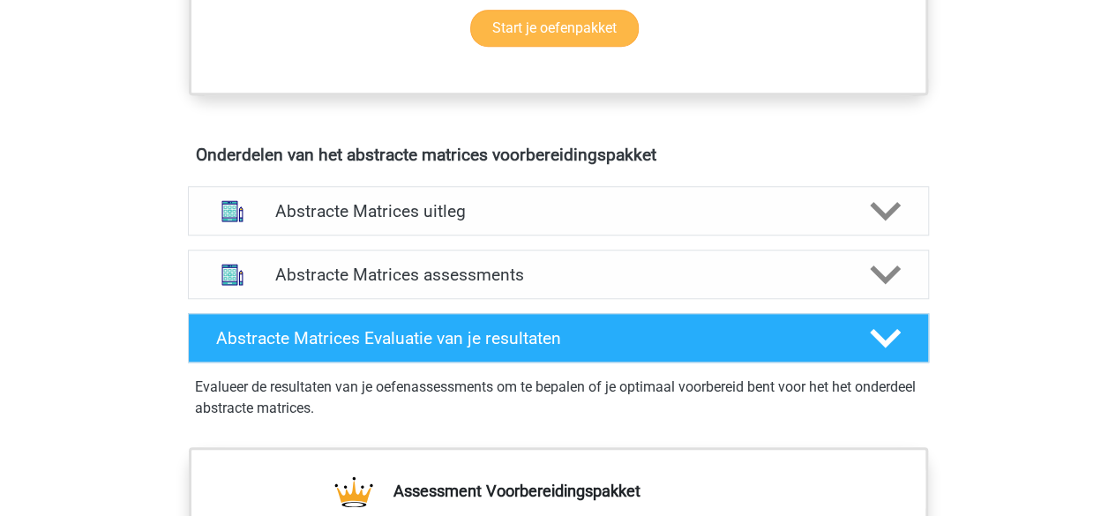
scroll to position [641, 0]
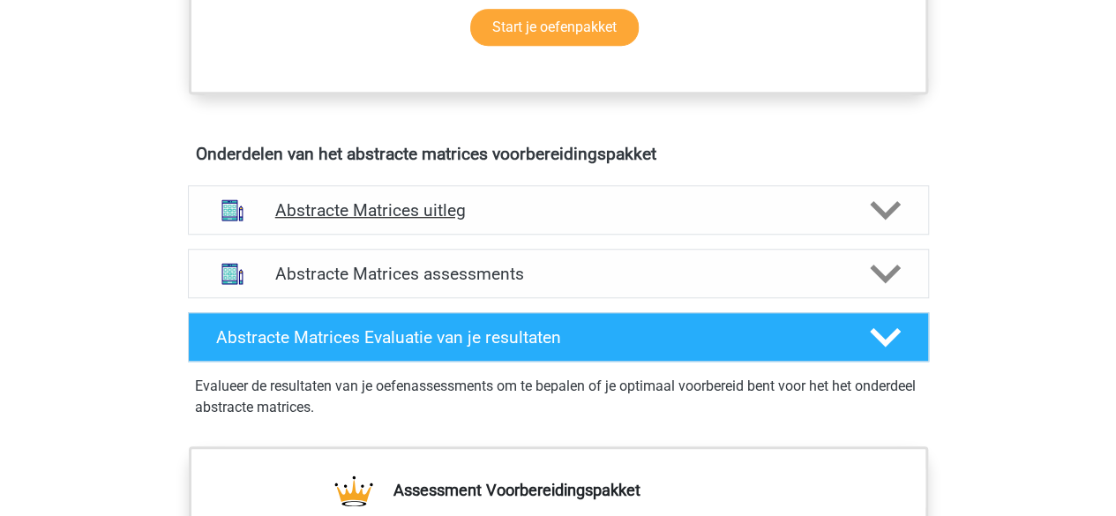
click at [399, 216] on h4 "Abstracte Matrices uitleg" at bounding box center [558, 210] width 566 height 20
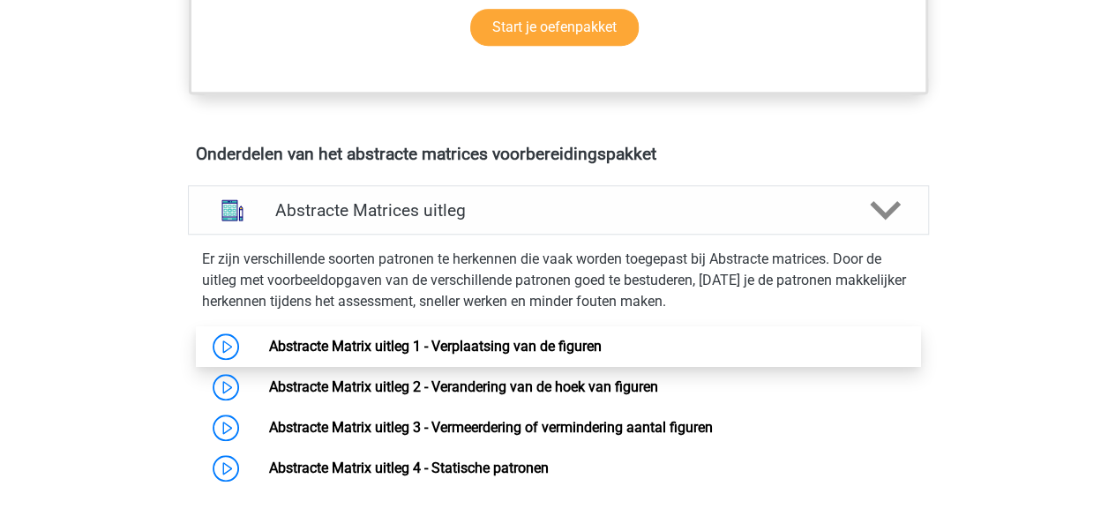
click at [450, 344] on link "Abstracte Matrix uitleg 1 - Verplaatsing van de figuren" at bounding box center [435, 346] width 332 height 17
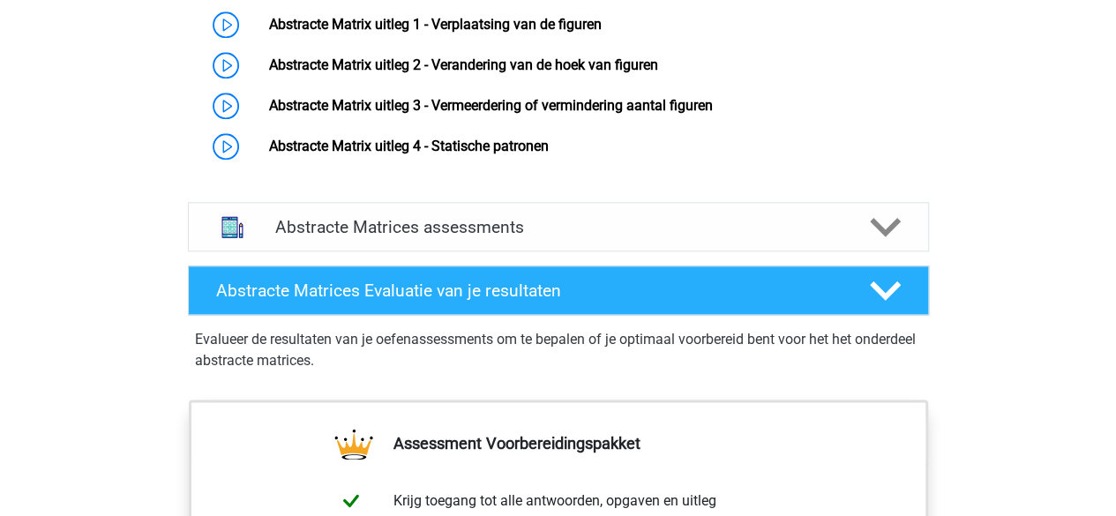
scroll to position [1049, 0]
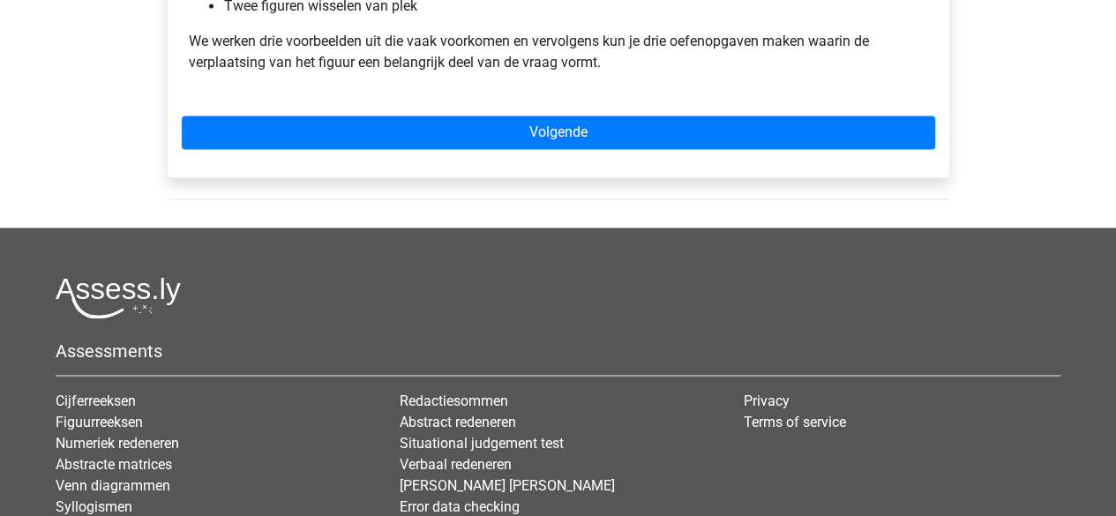
scroll to position [1346, 0]
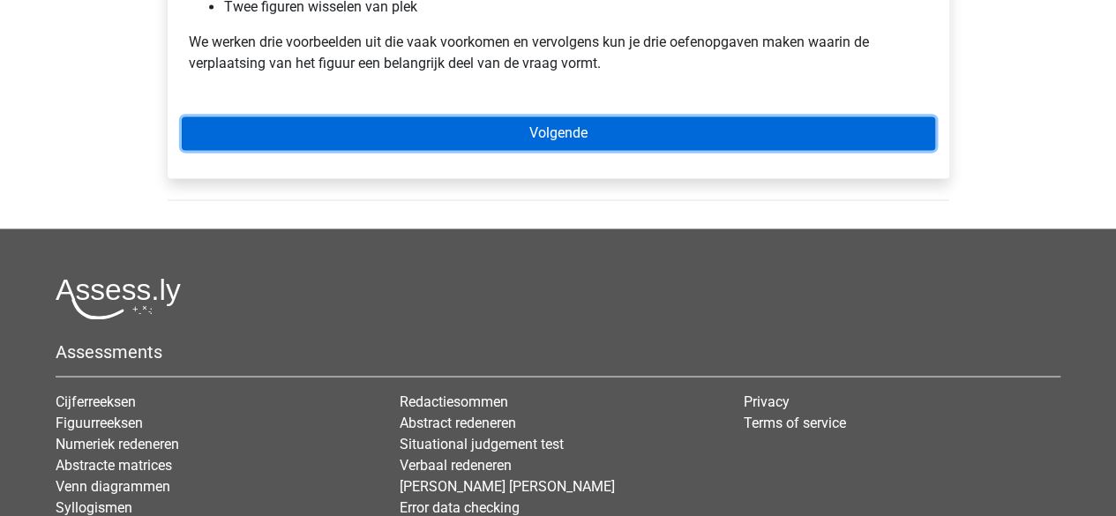
click at [616, 130] on link "Volgende" at bounding box center [558, 133] width 753 height 34
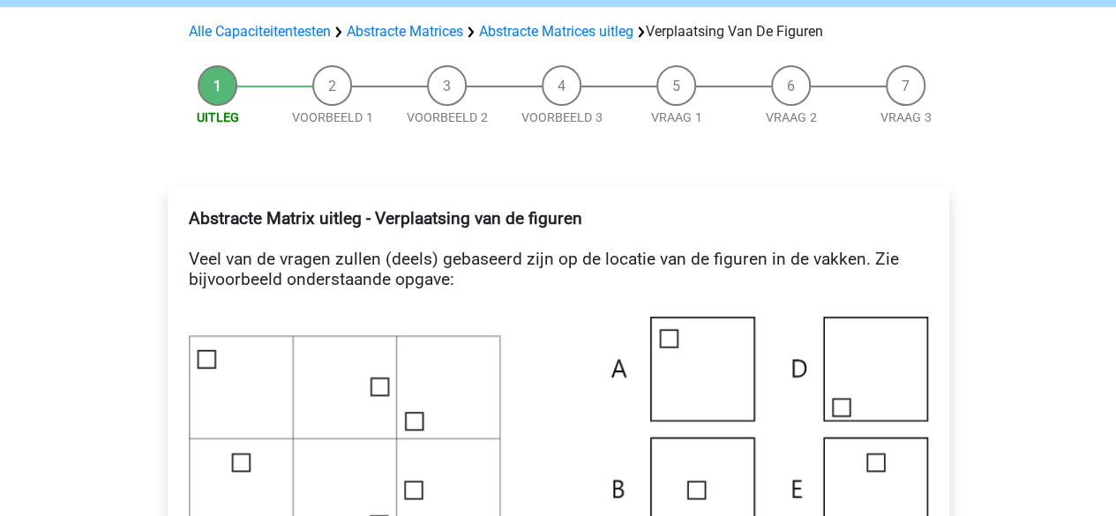
scroll to position [0, 0]
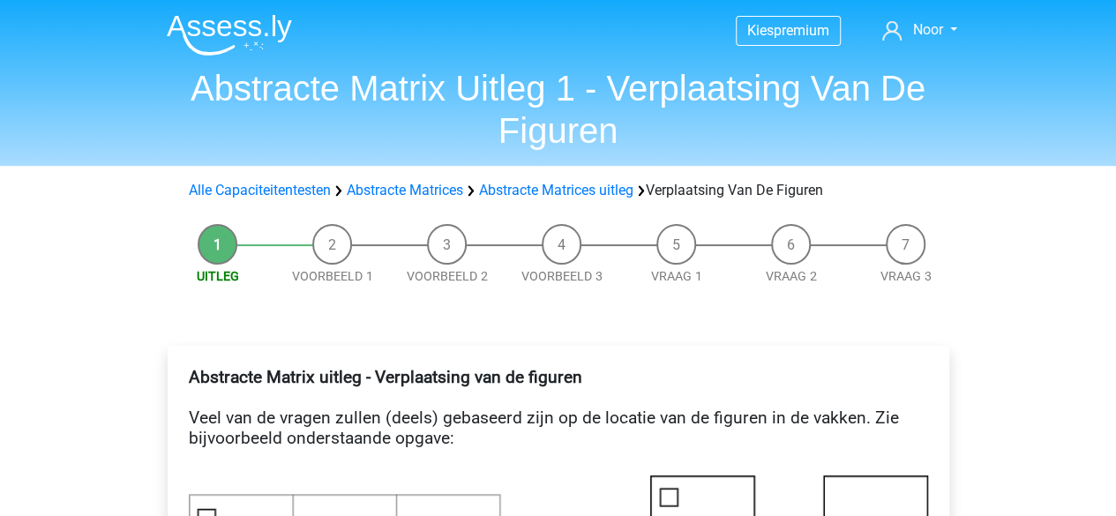
click at [657, 239] on li "Vraag 1" at bounding box center [676, 255] width 115 height 62
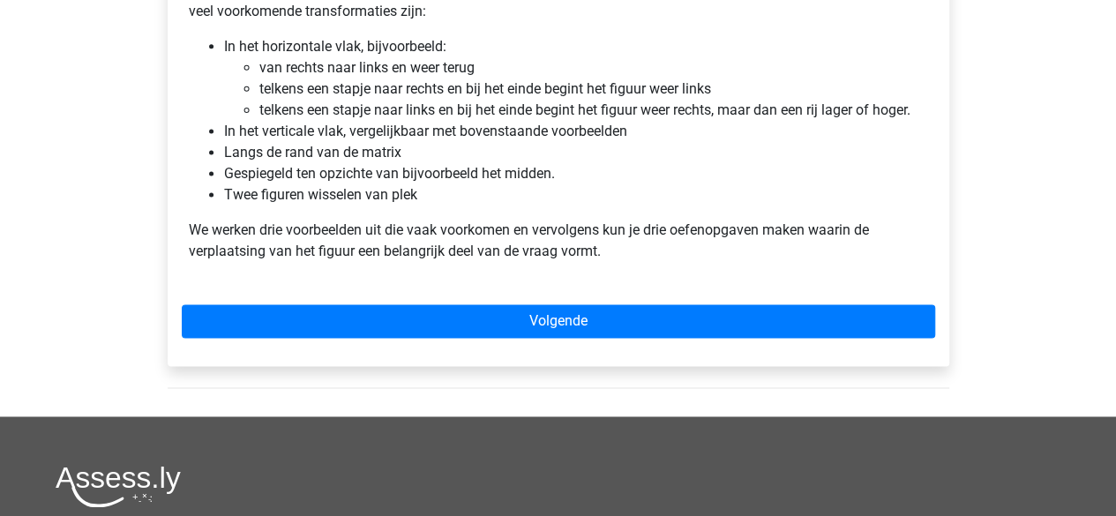
scroll to position [1159, 0]
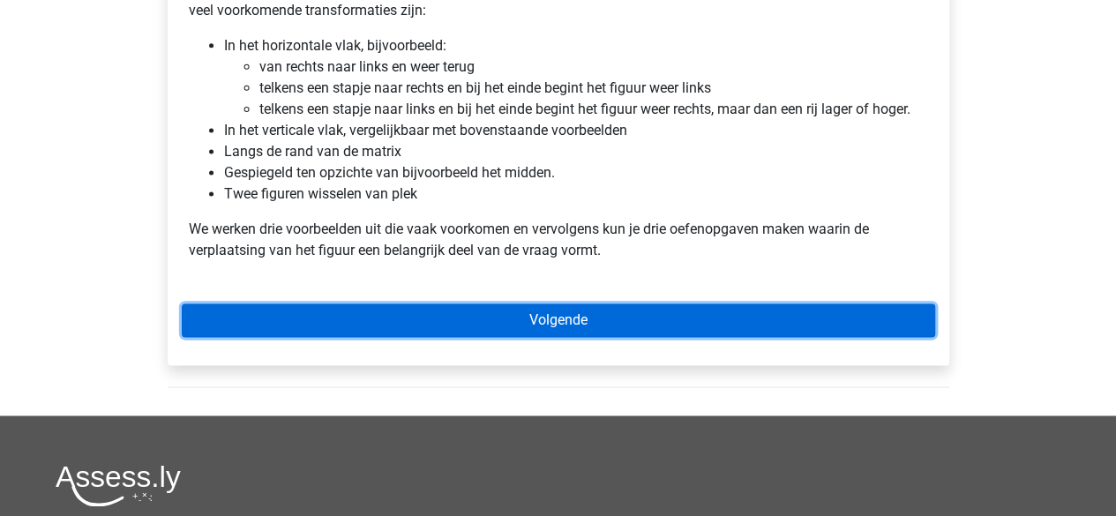
click at [636, 303] on link "Volgende" at bounding box center [558, 320] width 753 height 34
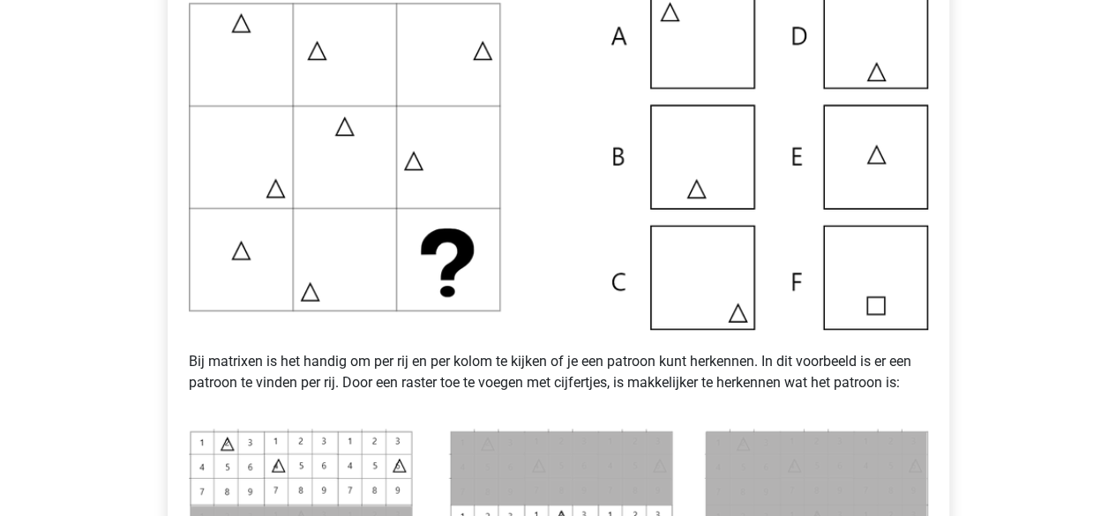
scroll to position [546, 0]
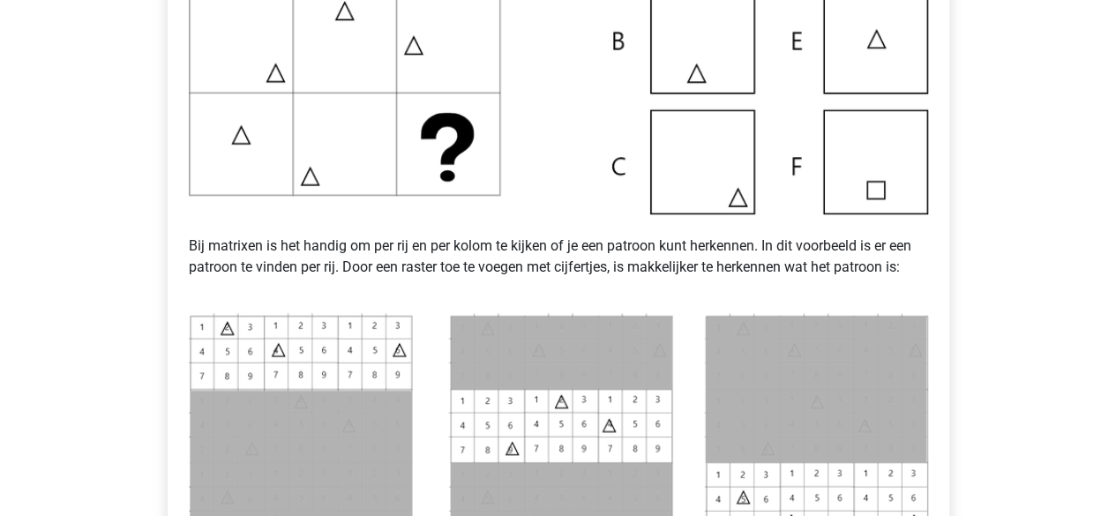
click at [688, 184] on img at bounding box center [558, 42] width 739 height 346
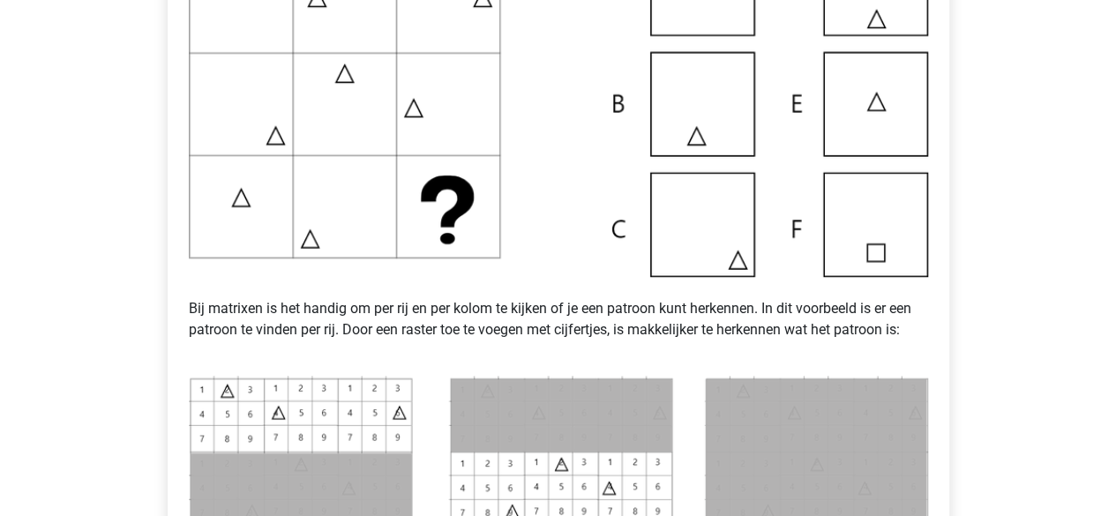
scroll to position [297, 0]
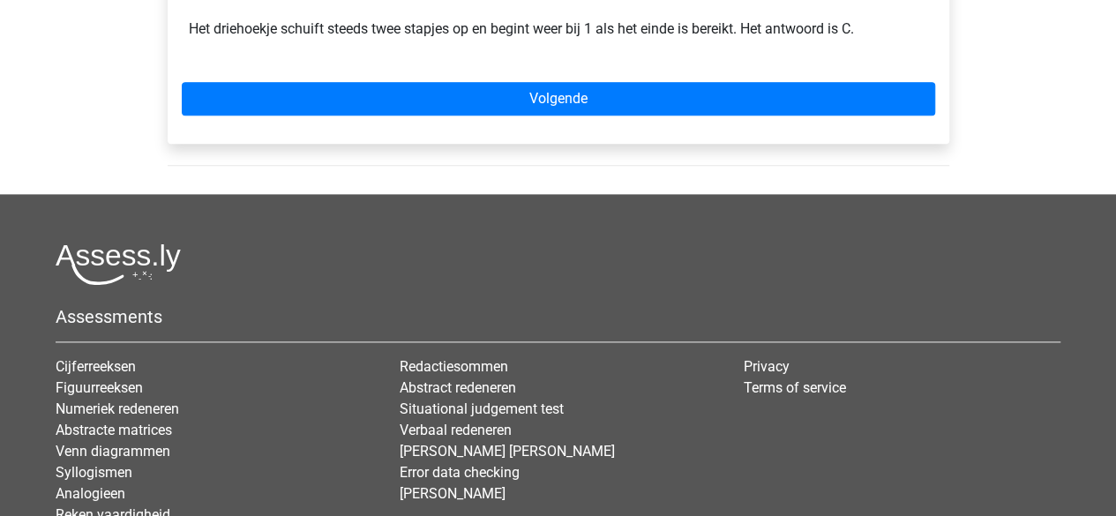
scroll to position [1134, 0]
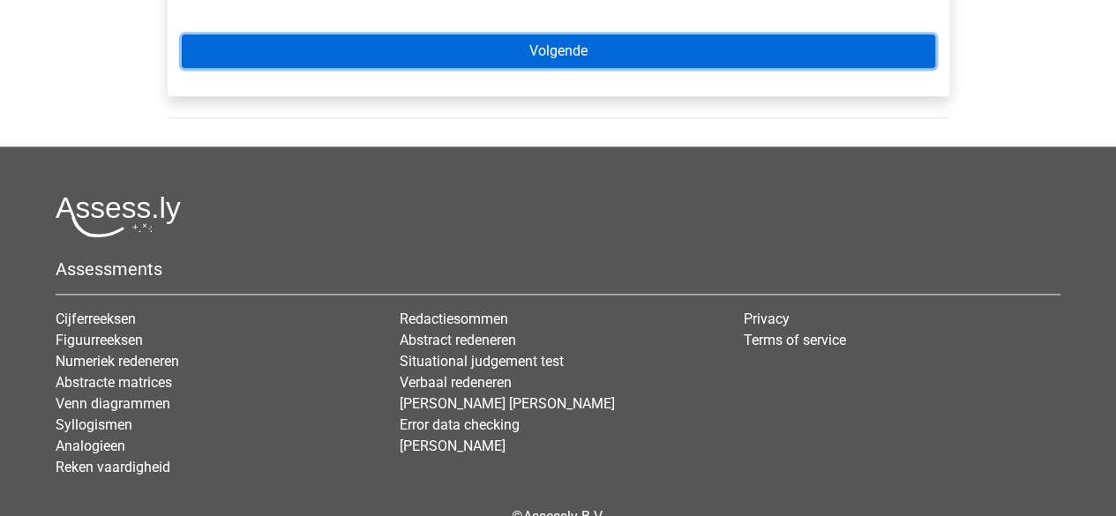
click at [589, 57] on link "Volgende" at bounding box center [558, 51] width 753 height 34
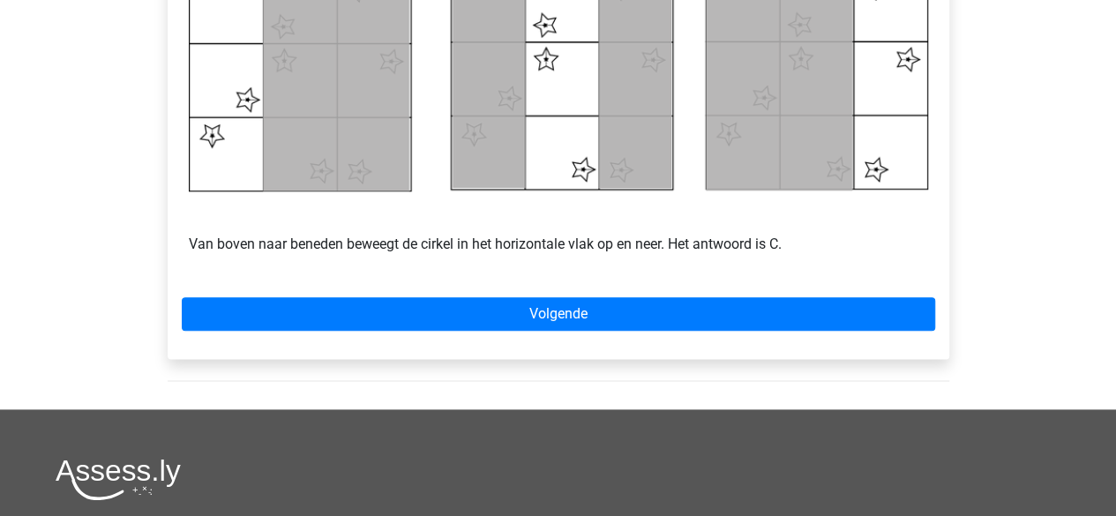
scroll to position [993, 0]
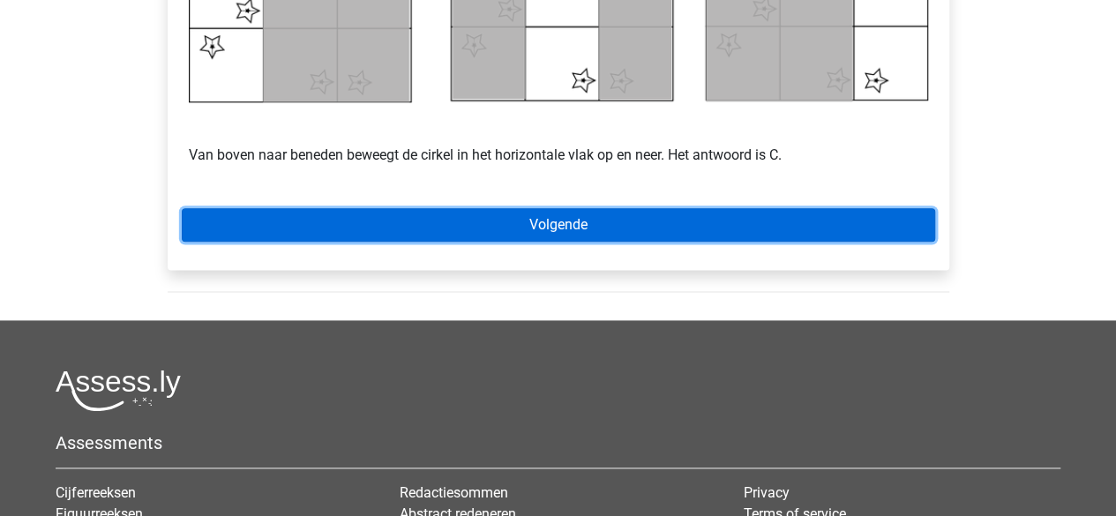
click at [603, 220] on link "Volgende" at bounding box center [558, 225] width 753 height 34
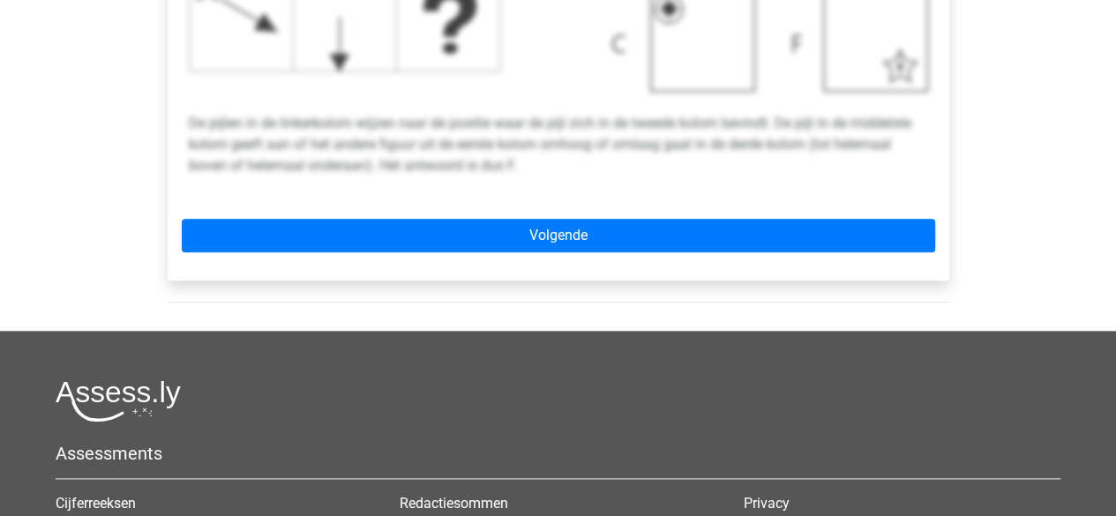
scroll to position [982, 0]
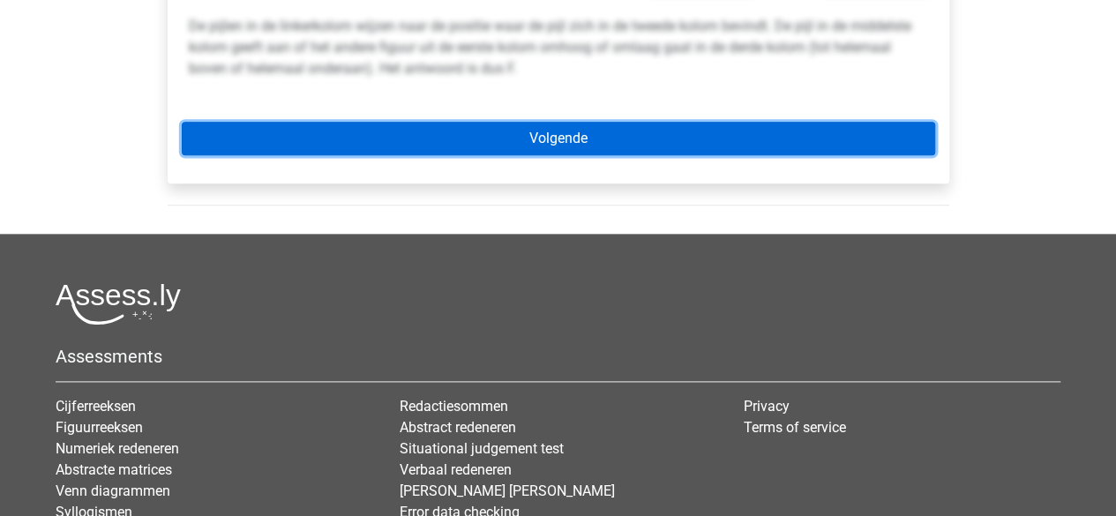
click at [557, 144] on link "Volgende" at bounding box center [558, 139] width 753 height 34
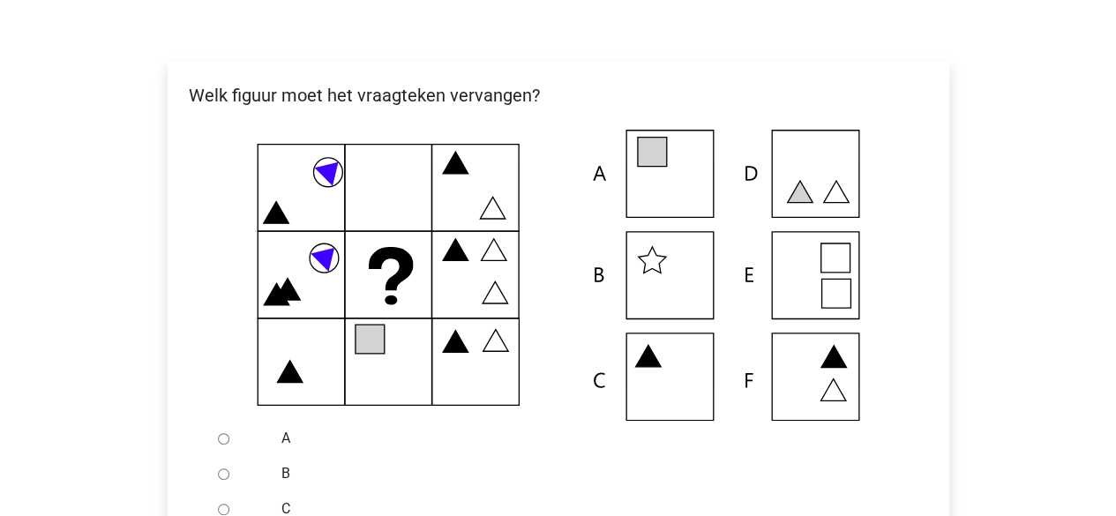
scroll to position [286, 0]
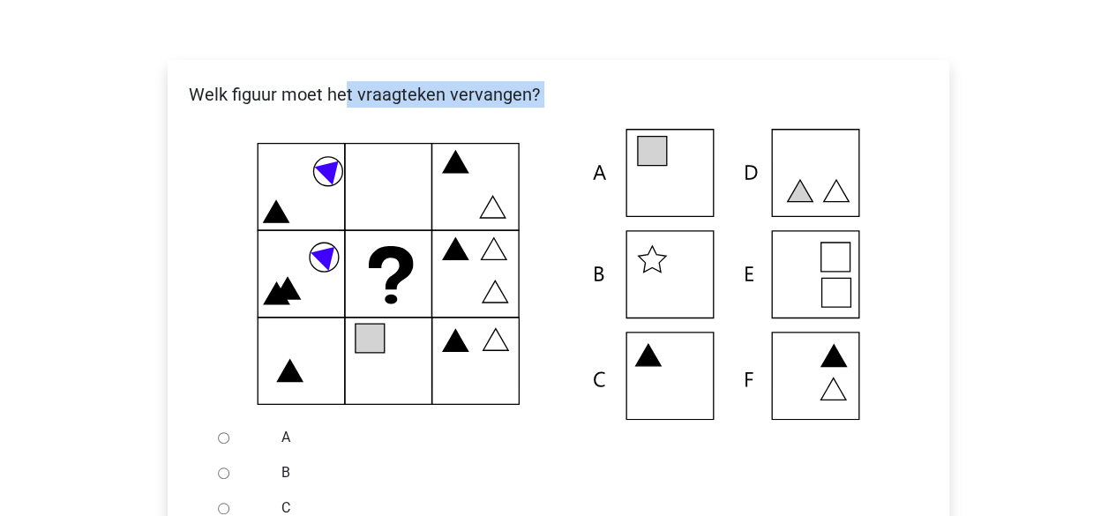
drag, startPoint x: 287, startPoint y: 251, endPoint x: 345, endPoint y: 86, distance: 175.7
click at [345, 86] on div "Welk figuur moet het vraagteken vervangen? A" at bounding box center [558, 387] width 781 height 654
click at [448, 79] on div "Welk figuur moet het vraagteken vervangen?" at bounding box center [558, 101] width 780 height 55
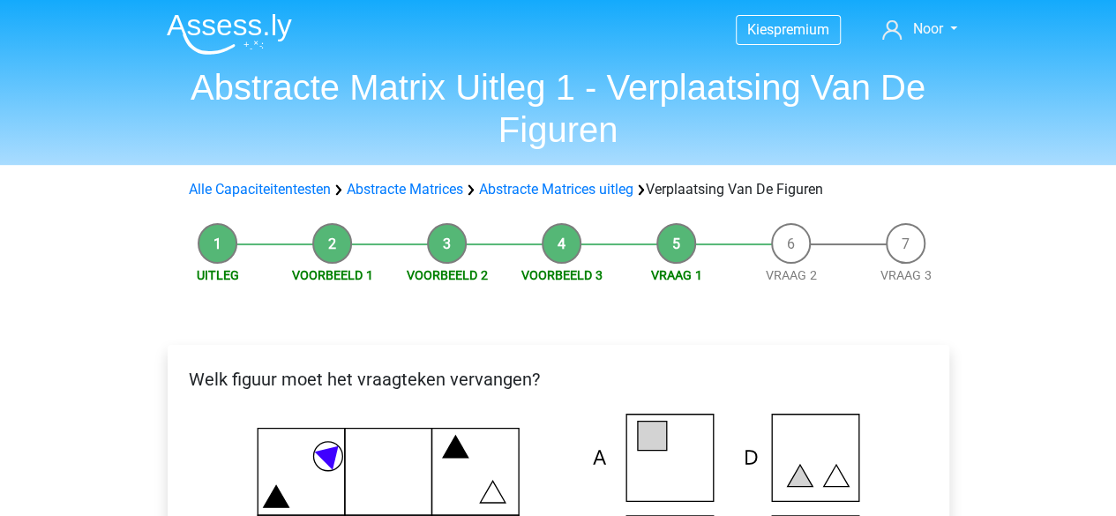
scroll to position [2, 0]
click at [469, 235] on li "Voorbeeld 2" at bounding box center [447, 253] width 115 height 62
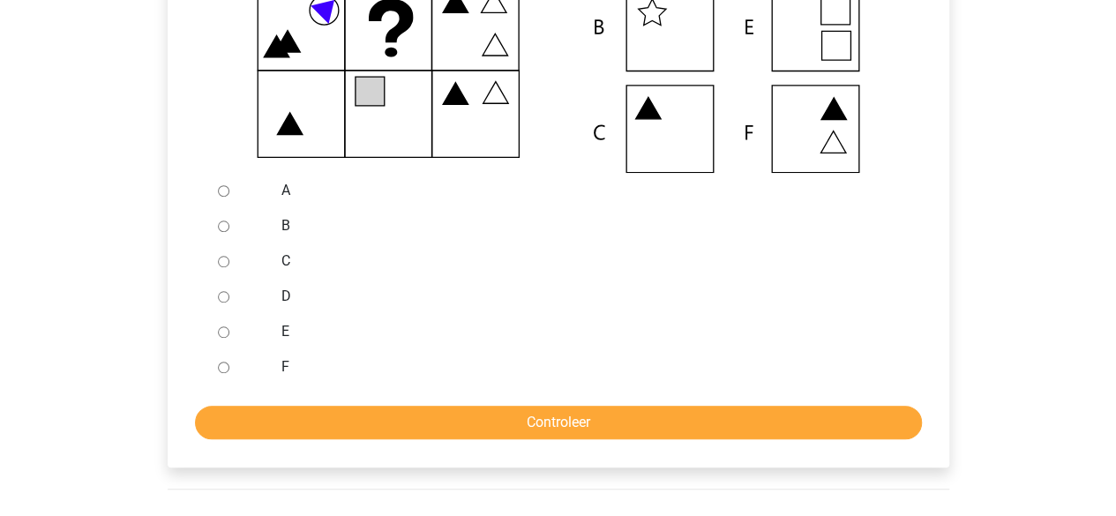
scroll to position [557, 0]
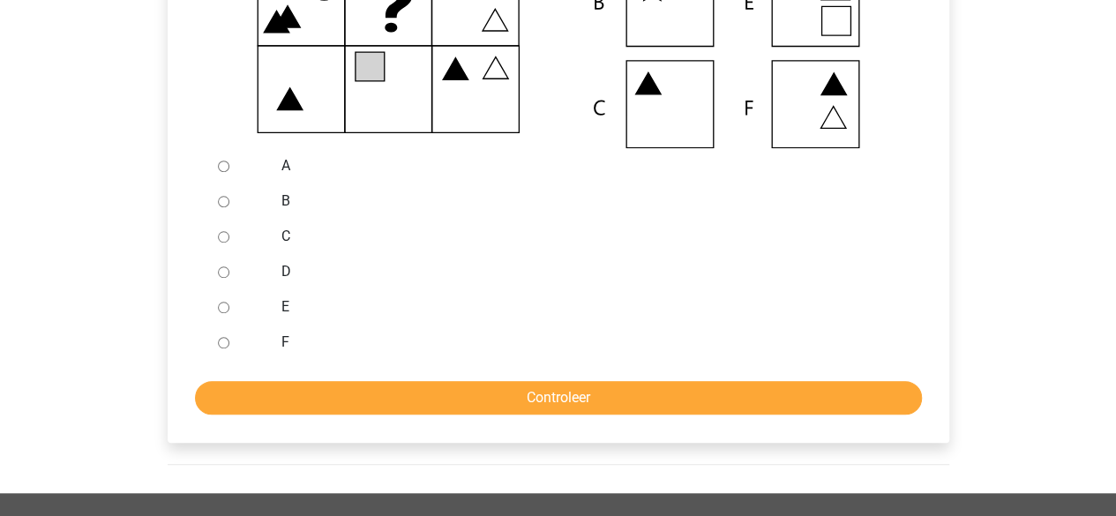
click at [304, 287] on div "D" at bounding box center [586, 271] width 637 height 35
click at [290, 283] on div "D" at bounding box center [586, 271] width 637 height 35
click at [288, 279] on label "D" at bounding box center [586, 271] width 610 height 21
click at [229, 278] on input "D" at bounding box center [223, 271] width 11 height 11
radio input "true"
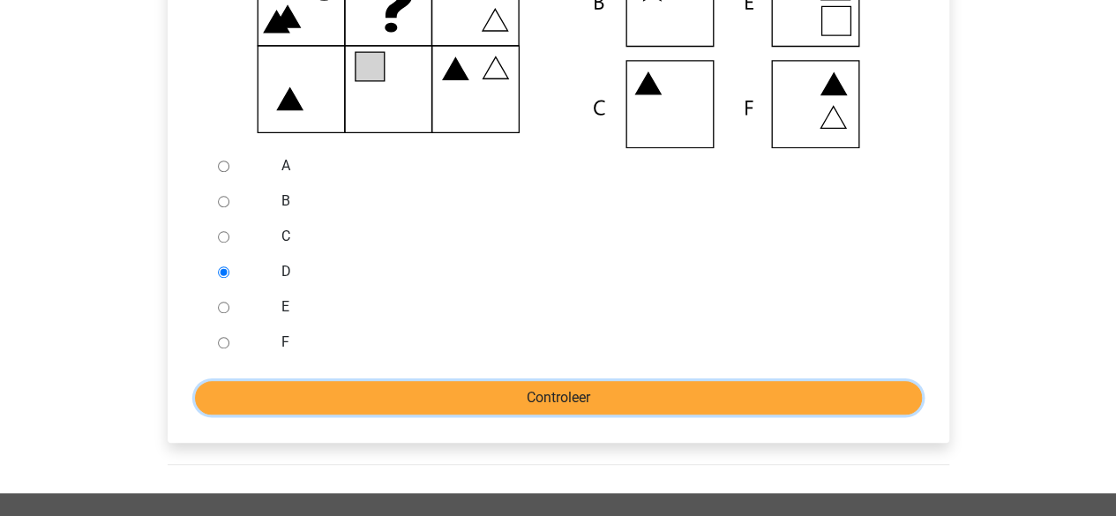
click at [381, 385] on input "Controleer" at bounding box center [558, 398] width 727 height 34
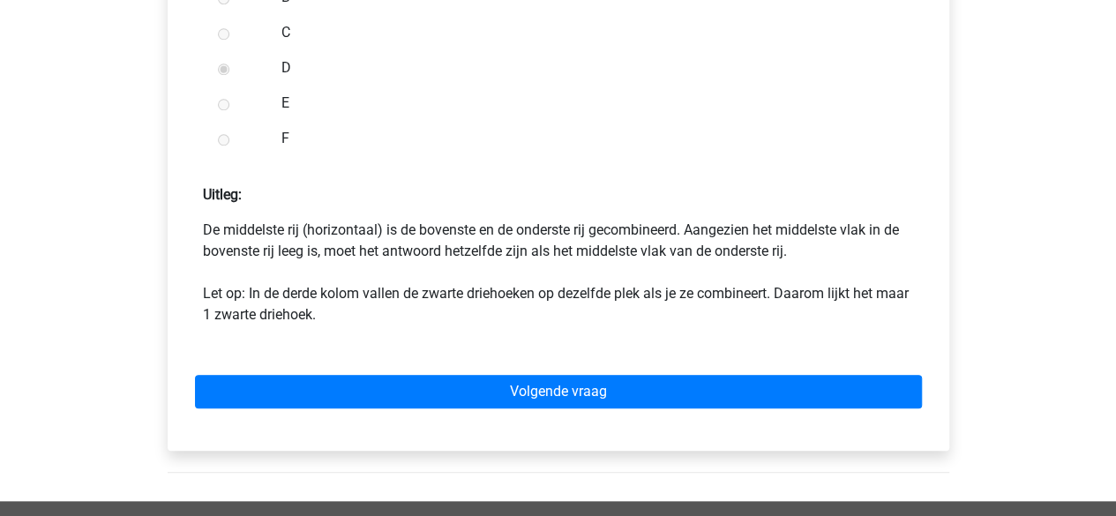
scroll to position [766, 0]
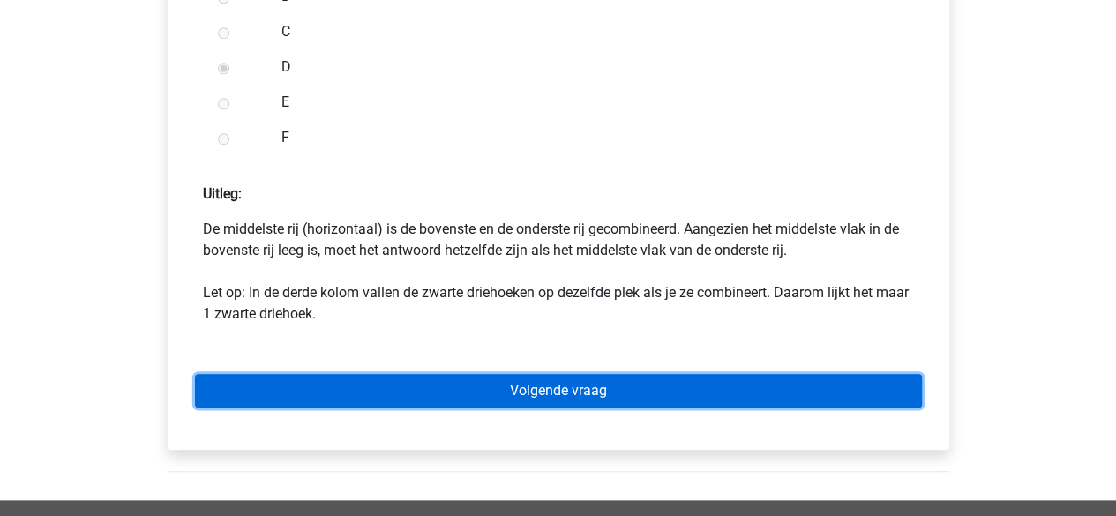
click at [503, 396] on link "Volgende vraag" at bounding box center [558, 391] width 727 height 34
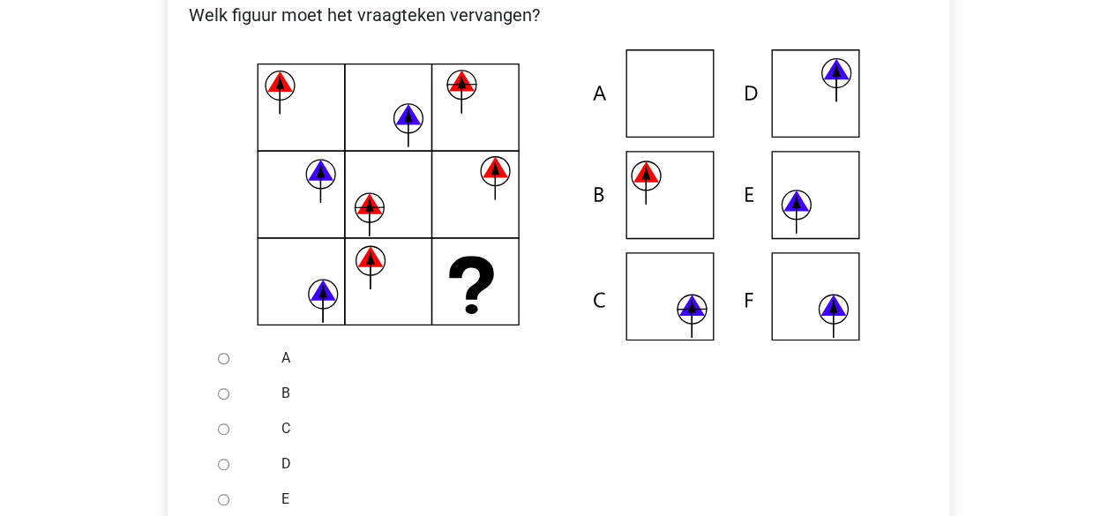
scroll to position [382, 0]
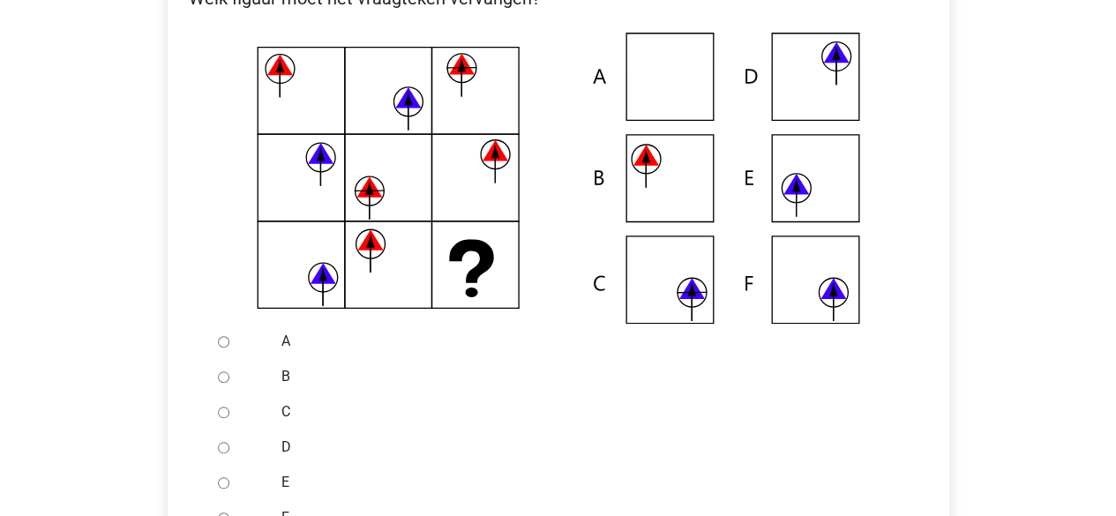
click at [244, 483] on div at bounding box center [240, 482] width 58 height 35
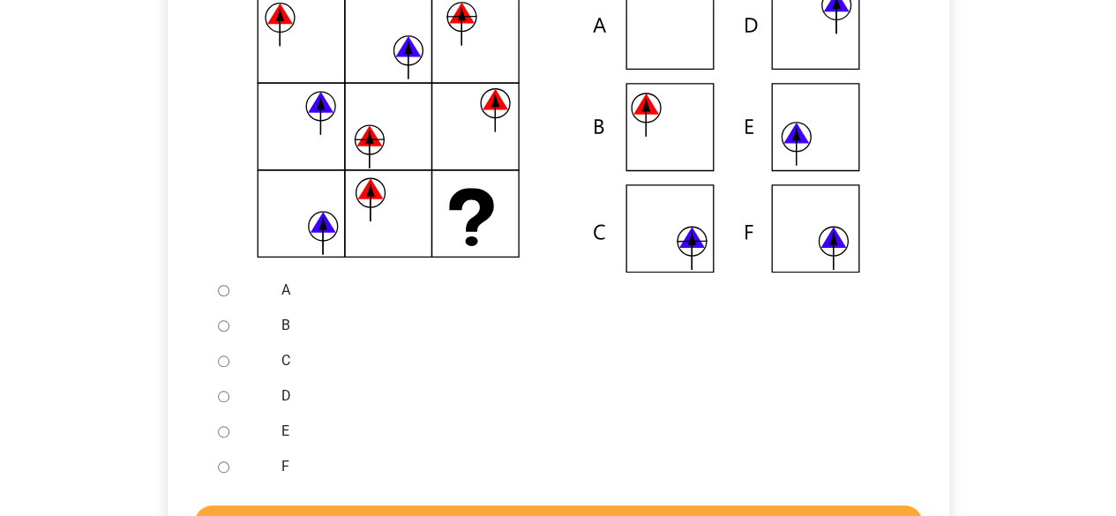
scroll to position [434, 0]
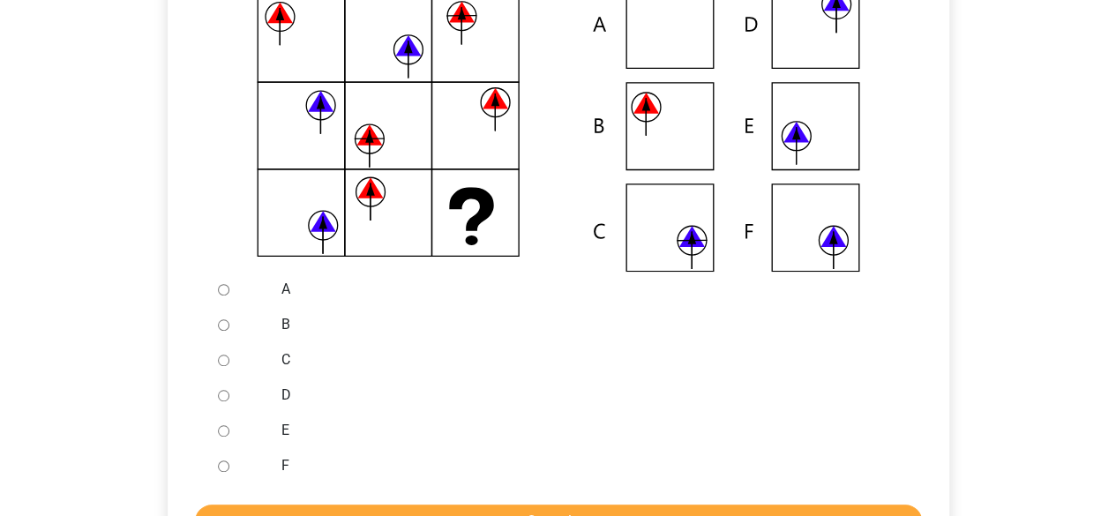
click at [205, 482] on ul "A B C D E F" at bounding box center [558, 378] width 753 height 212
click at [222, 468] on input "F" at bounding box center [223, 465] width 11 height 11
radio input "true"
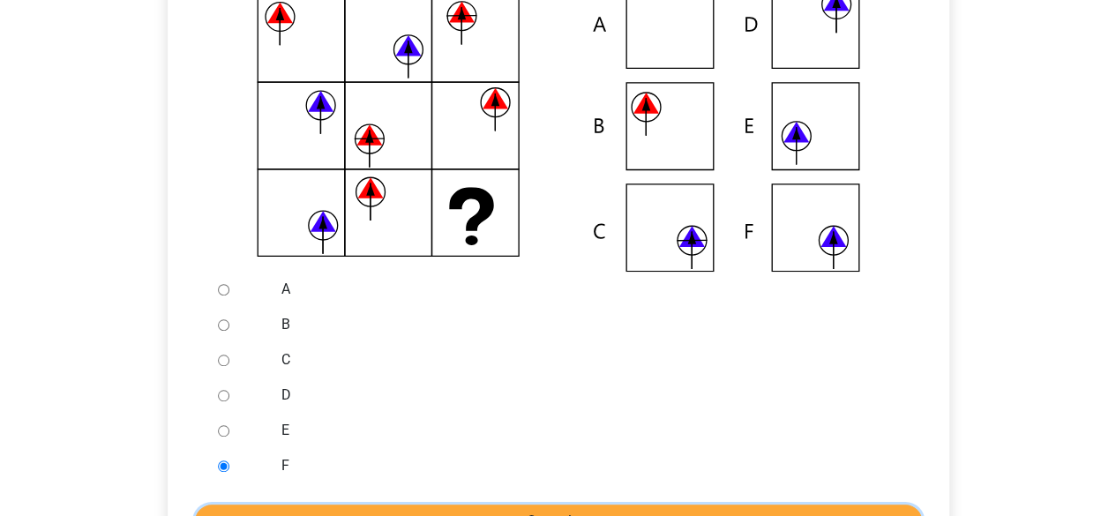
click at [289, 505] on input "Controleer" at bounding box center [558, 521] width 727 height 34
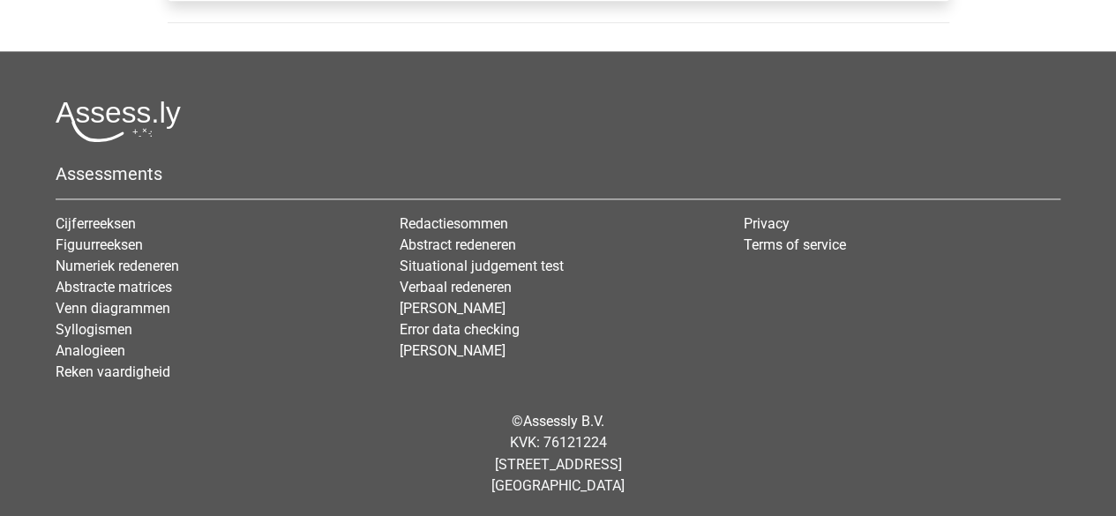
scroll to position [1039, 0]
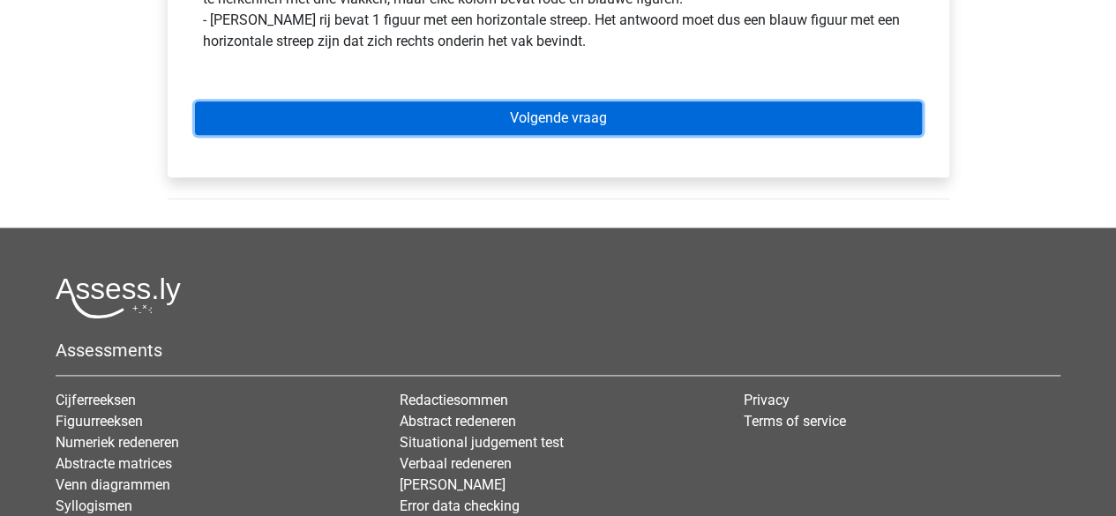
click at [444, 101] on link "Volgende vraag" at bounding box center [558, 118] width 727 height 34
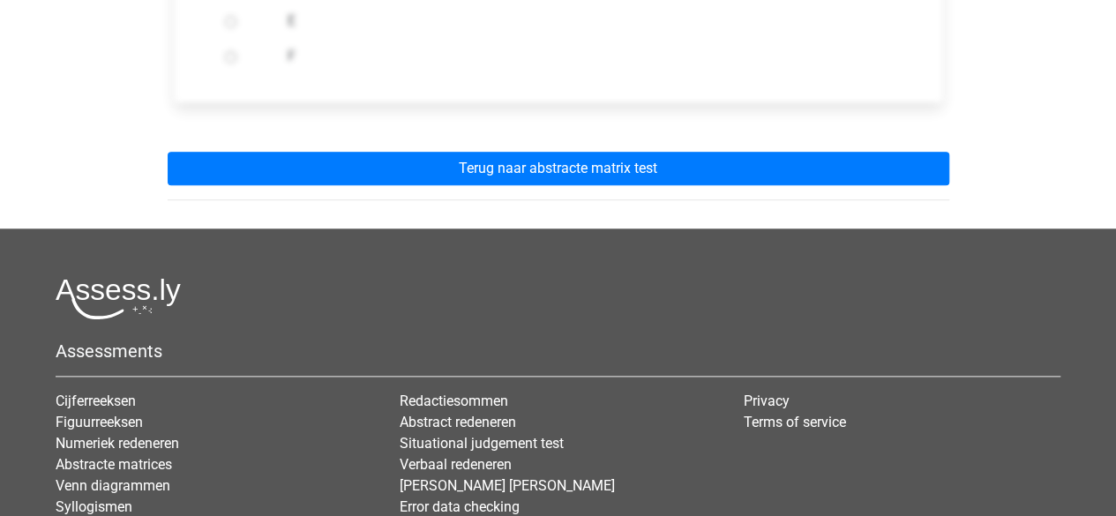
scroll to position [890, 0]
